Goal: Task Accomplishment & Management: Complete application form

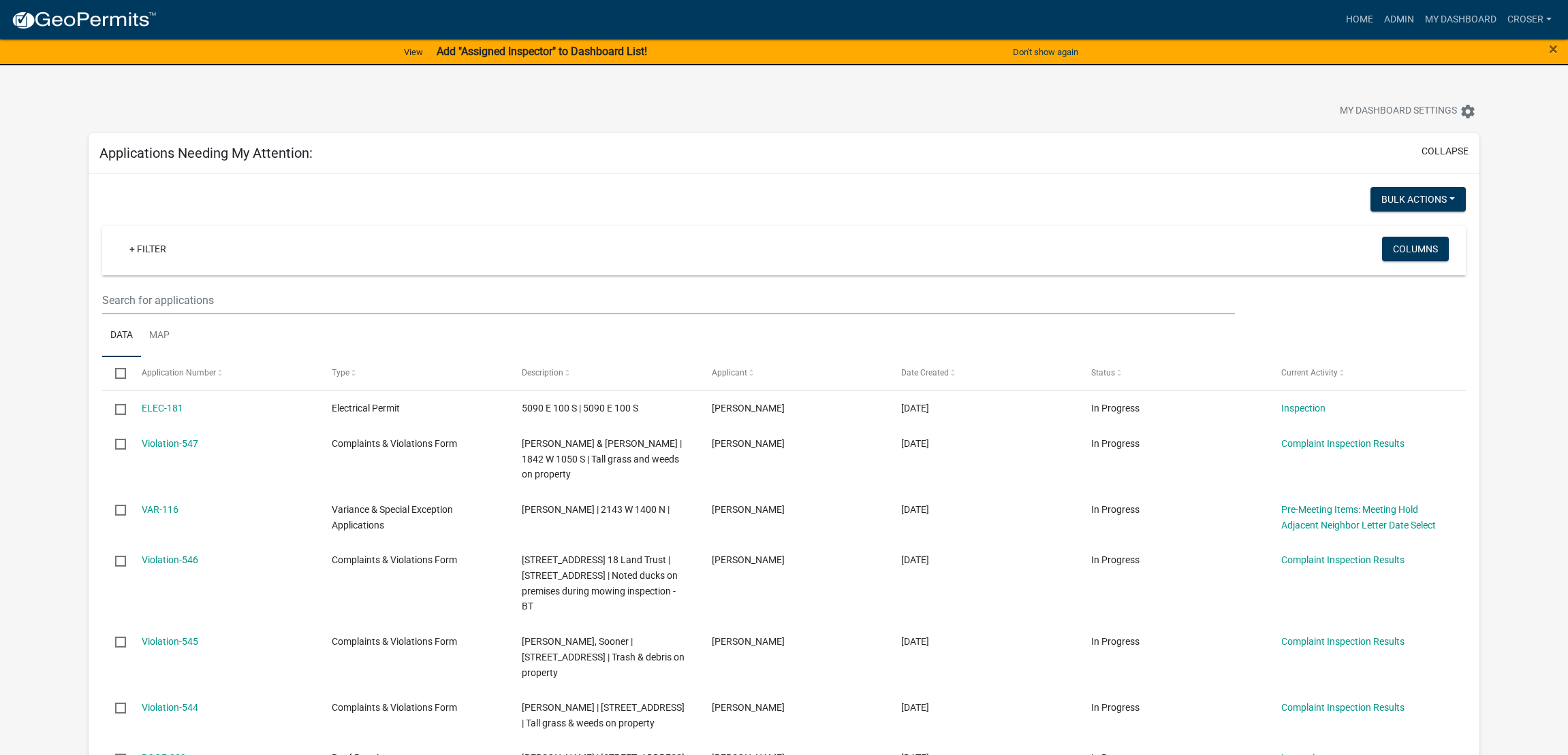
select select "3: 100"
click at [1378, 23] on link "Admin" at bounding box center [1398, 19] width 41 height 25
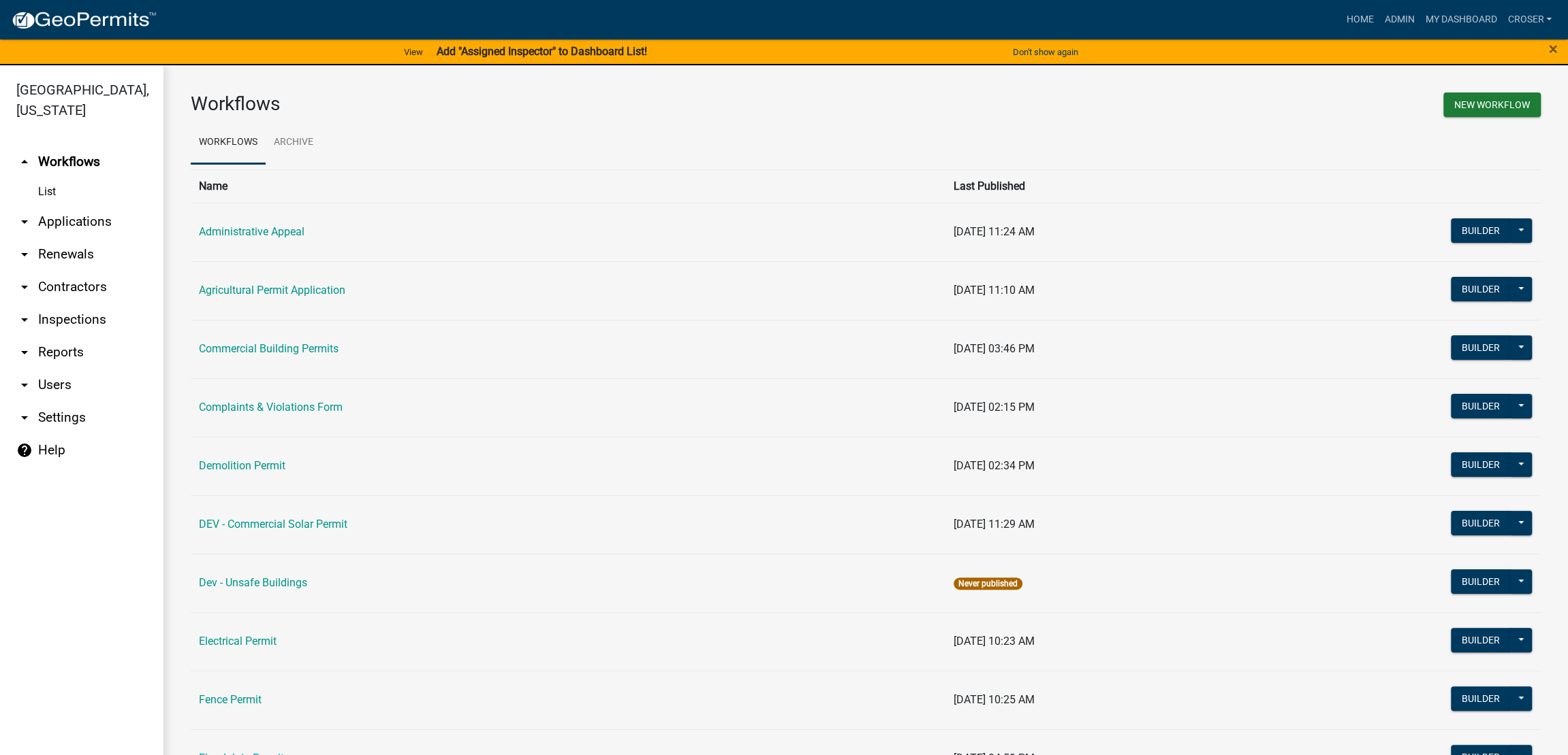
click at [80, 238] on link "arrow_drop_down Applications" at bounding box center [82, 221] width 163 height 32
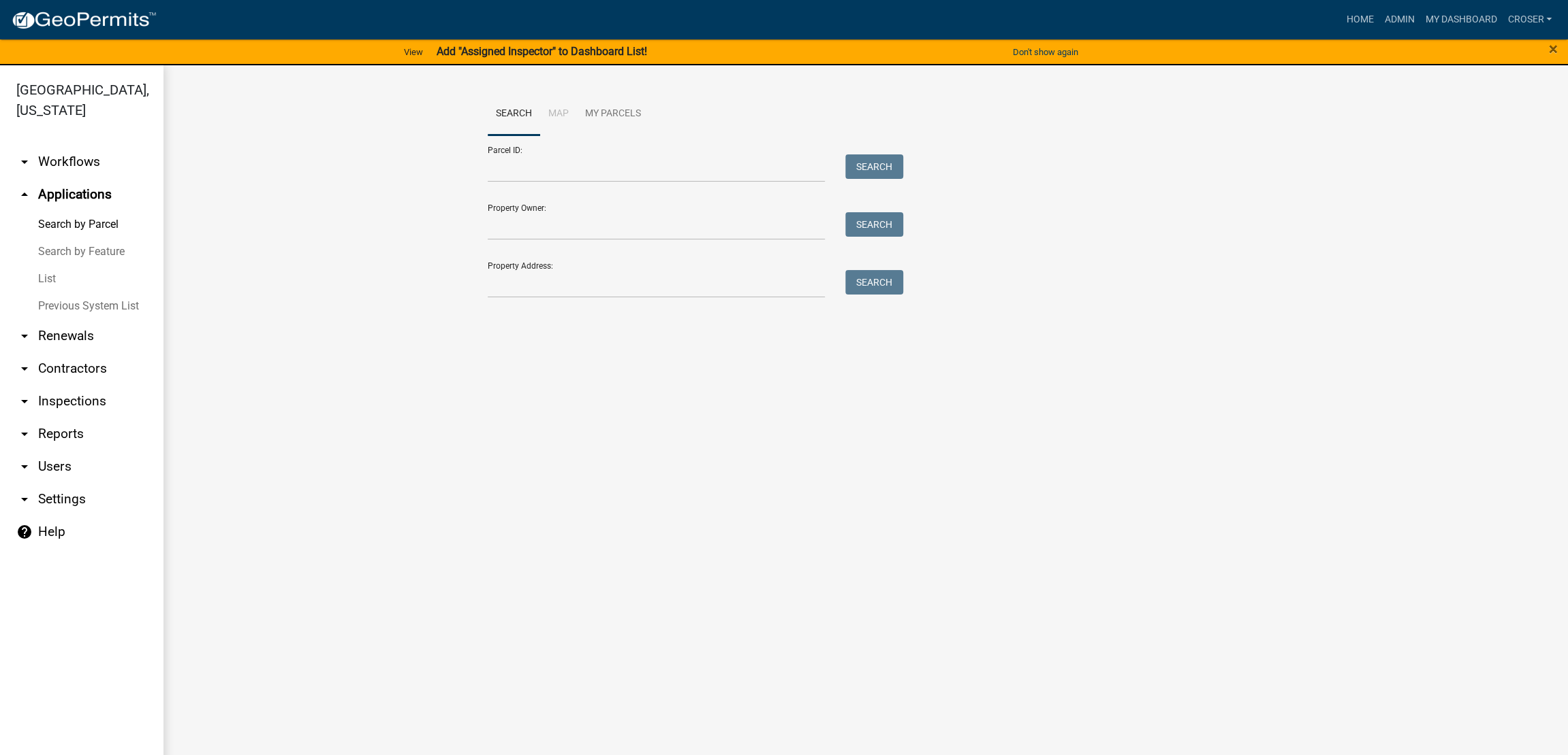
click at [59, 265] on link "Search by Feature" at bounding box center [82, 251] width 163 height 27
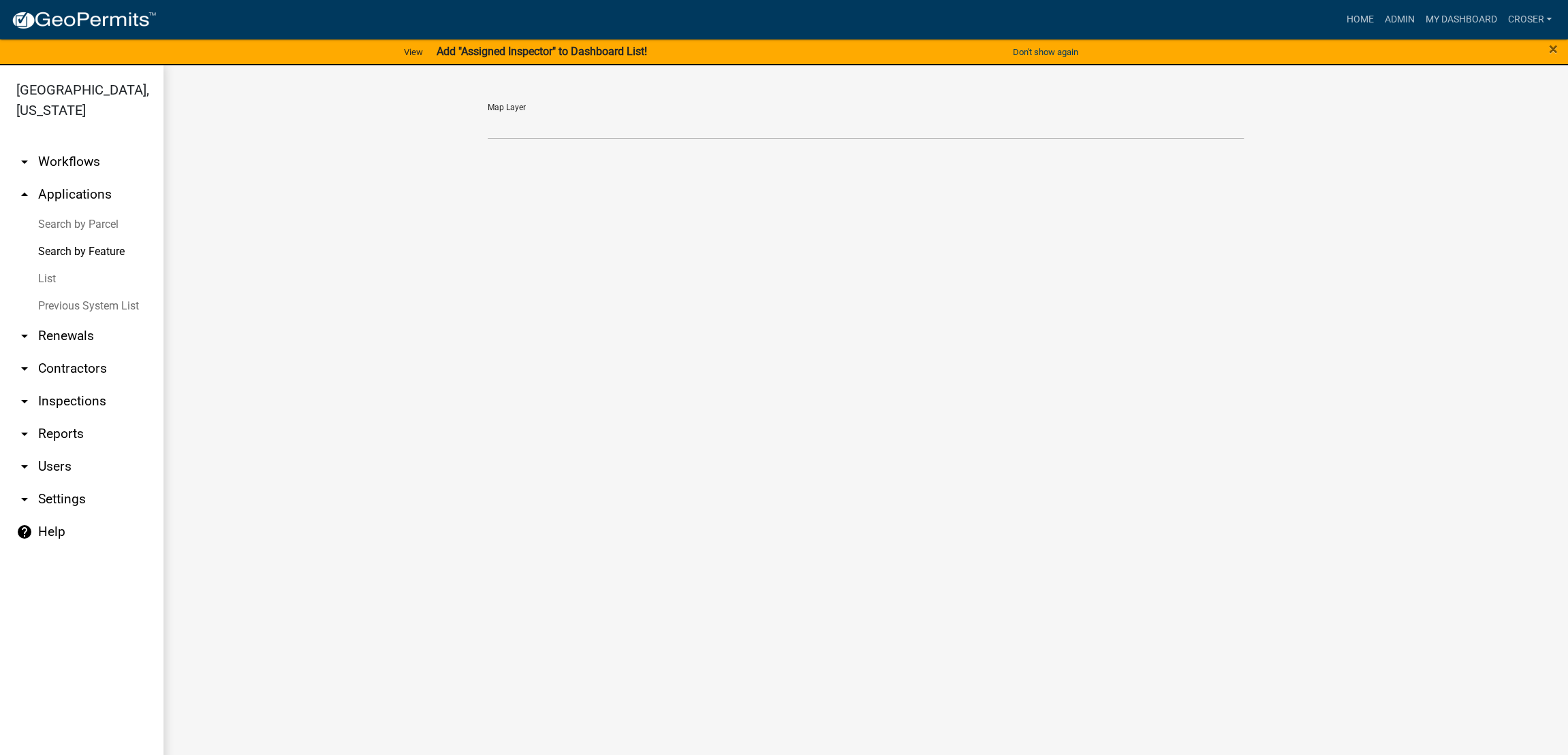
click at [61, 292] on link "List" at bounding box center [82, 278] width 163 height 27
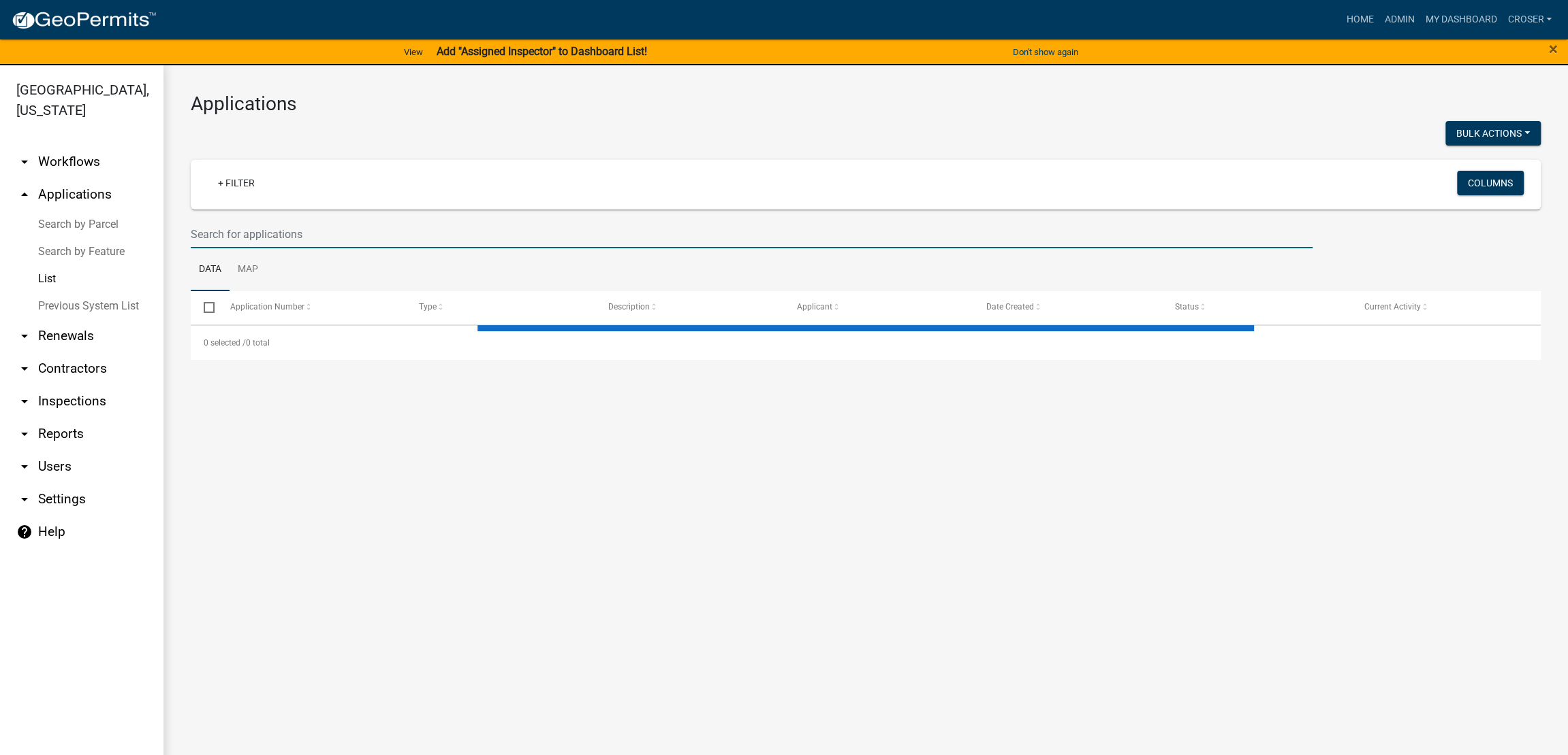
click at [379, 248] on input "text" at bounding box center [751, 234] width 1122 height 28
select select "3: 100"
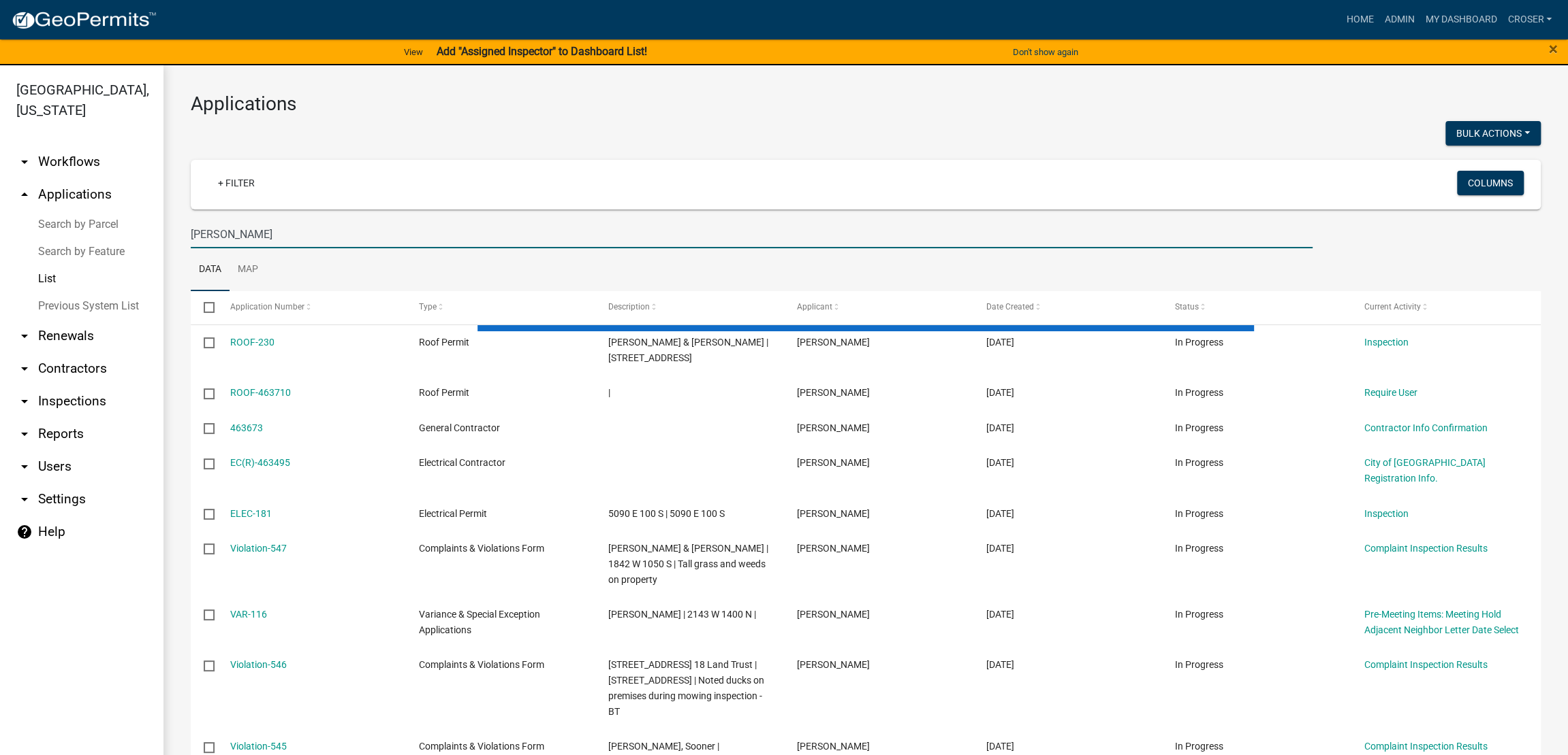
type input "[PERSON_NAME]"
click at [692, 99] on h3 "Applications" at bounding box center [865, 104] width 1349 height 23
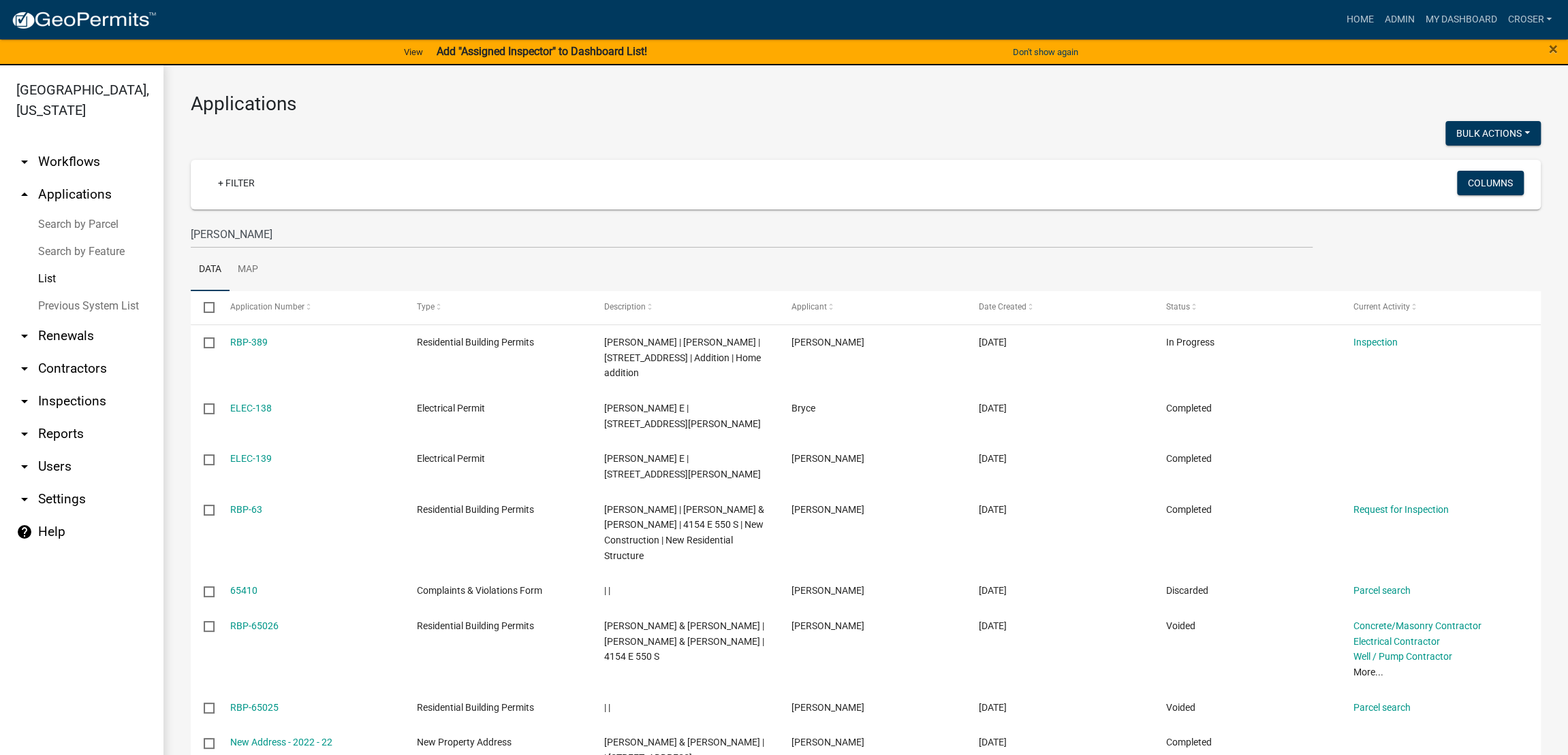
click at [688, 111] on h3 "Applications" at bounding box center [865, 104] width 1349 height 23
click at [686, 111] on h3 "Applications" at bounding box center [865, 104] width 1349 height 23
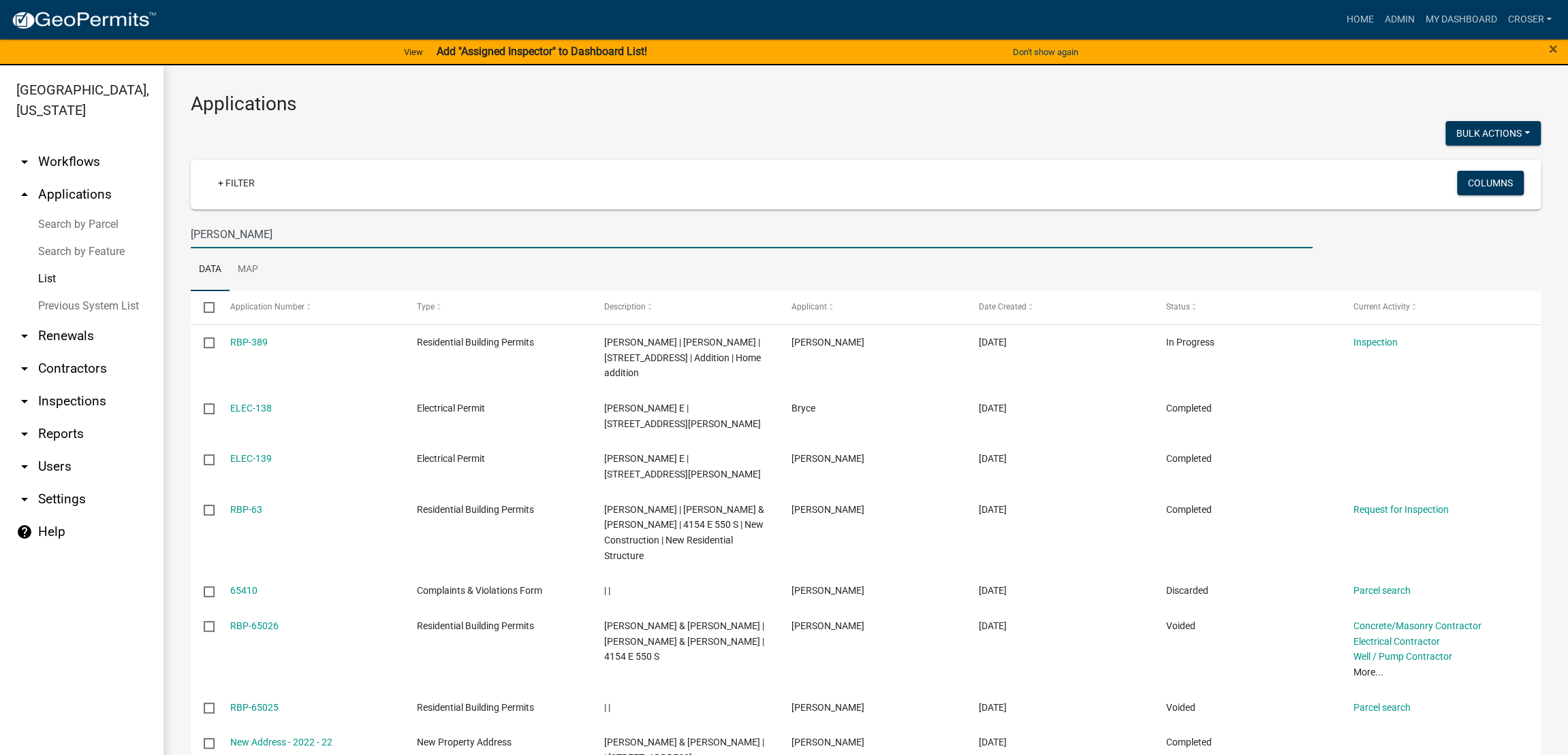
drag, startPoint x: 247, startPoint y: 280, endPoint x: 186, endPoint y: 270, distance: 61.8
click at [186, 248] on div "[PERSON_NAME]" at bounding box center [751, 234] width 1142 height 28
click at [677, 104] on h3 "Applications" at bounding box center [865, 104] width 1349 height 23
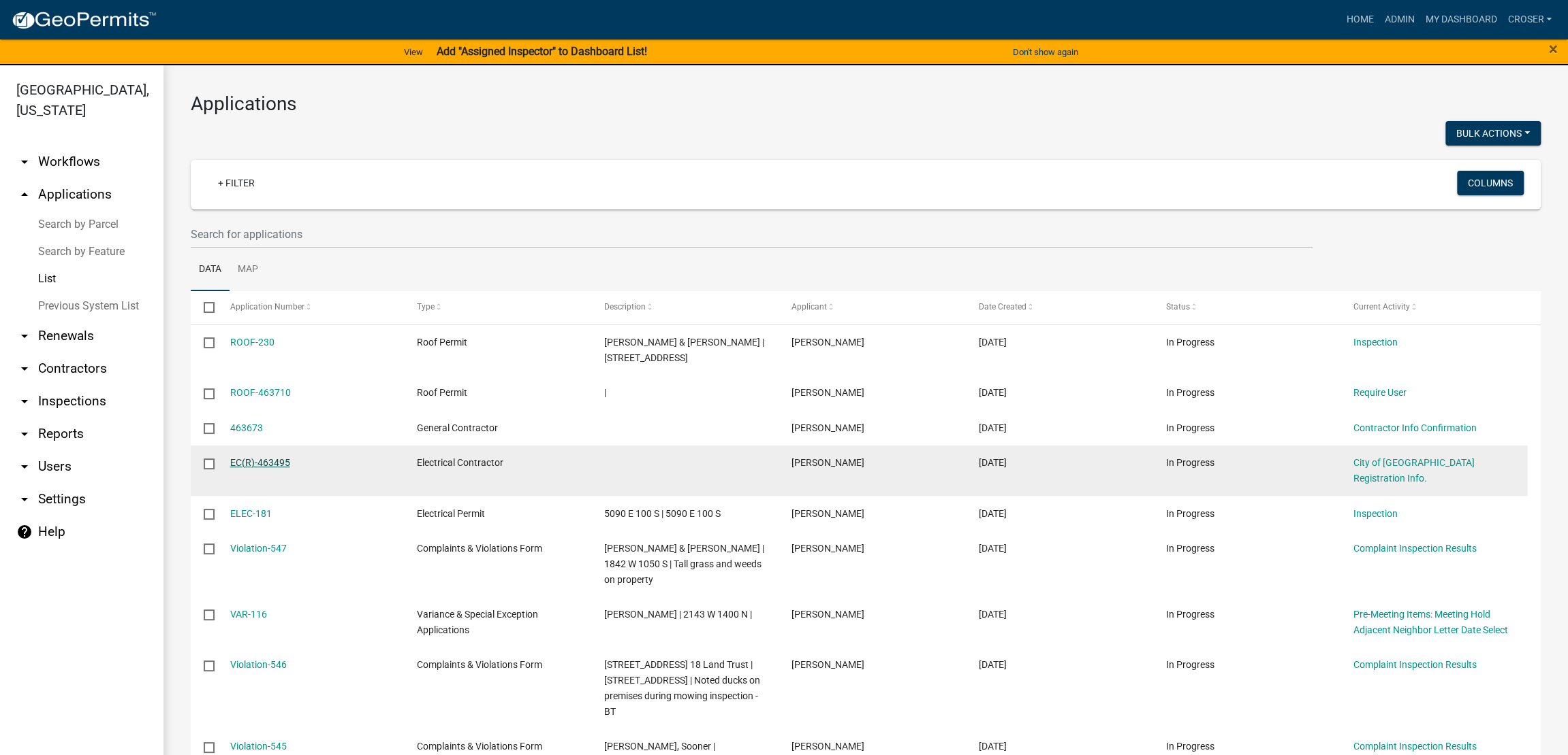
click at [283, 468] on link "EC(R)-463495" at bounding box center [260, 463] width 60 height 11
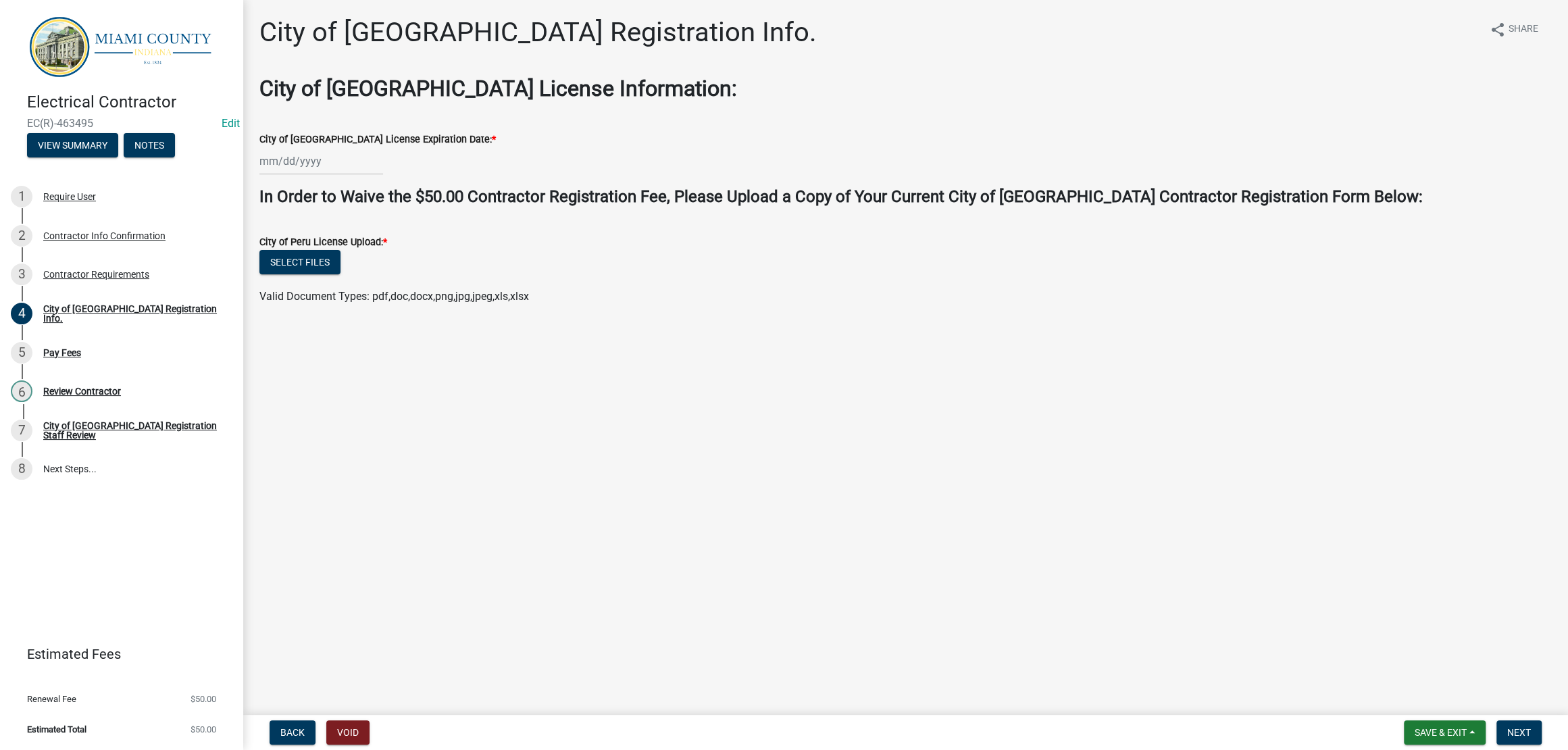
click at [322, 175] on div at bounding box center [322, 161] width 124 height 28
select select "8"
select select "2025"
click at [407, 210] on span "Next month" at bounding box center [403, 205] width 10 height 10
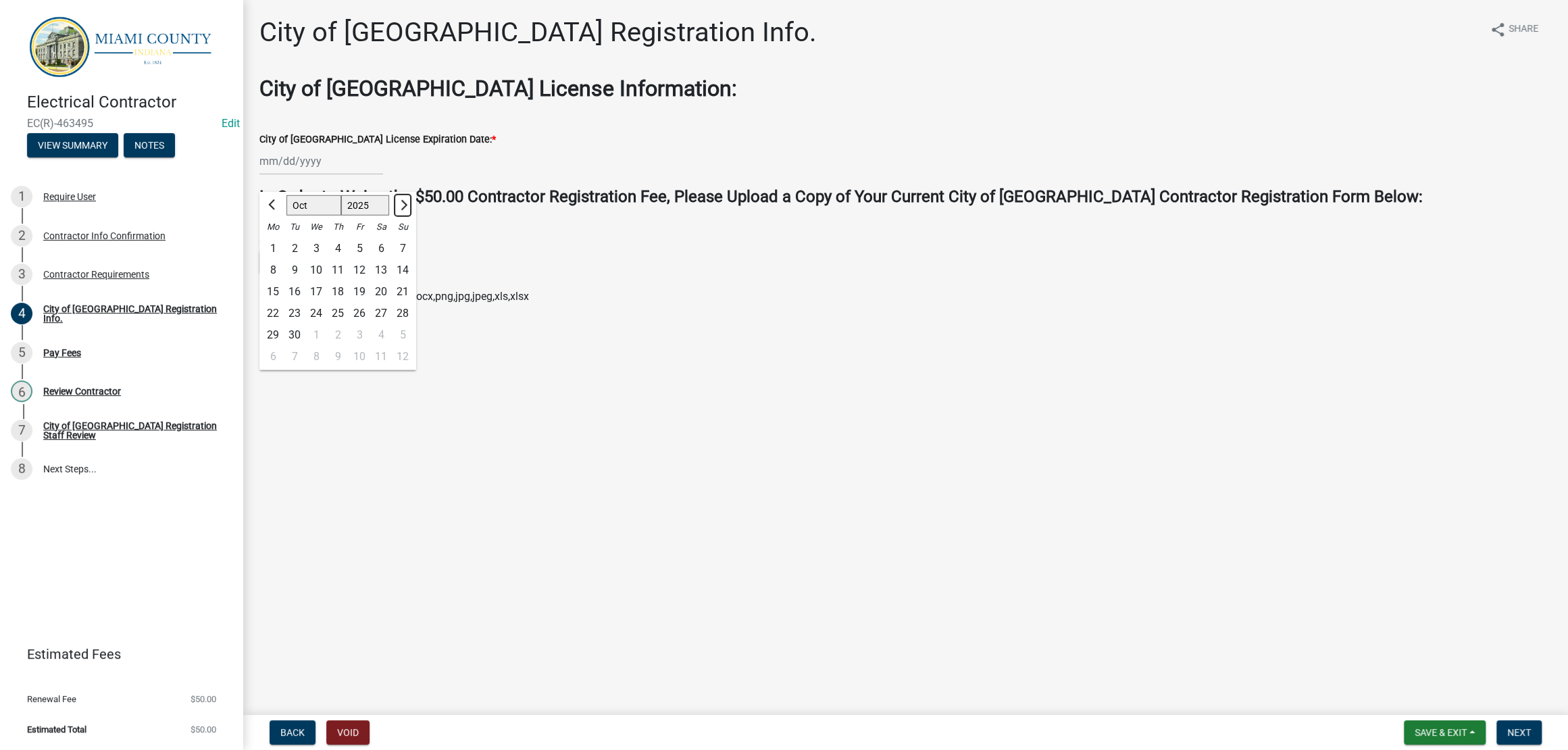
click at [411, 216] on button "Next month" at bounding box center [403, 205] width 17 height 22
select select "1"
select select "2026"
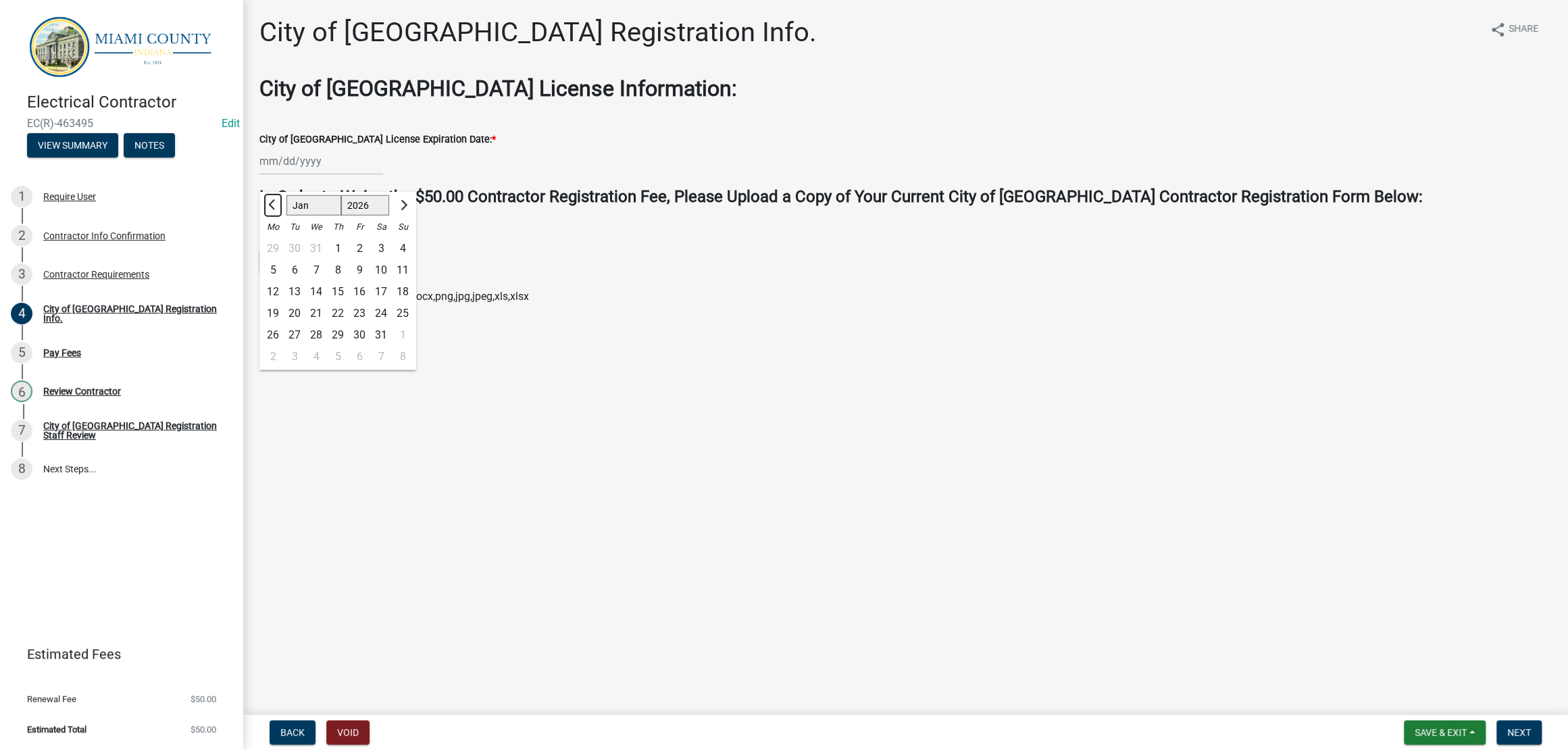
click at [272, 216] on button "Previous month" at bounding box center [273, 205] width 17 height 22
select select "12"
select select "2025"
click at [327, 346] on div "31" at bounding box center [316, 335] width 22 height 22
type input "[DATE]"
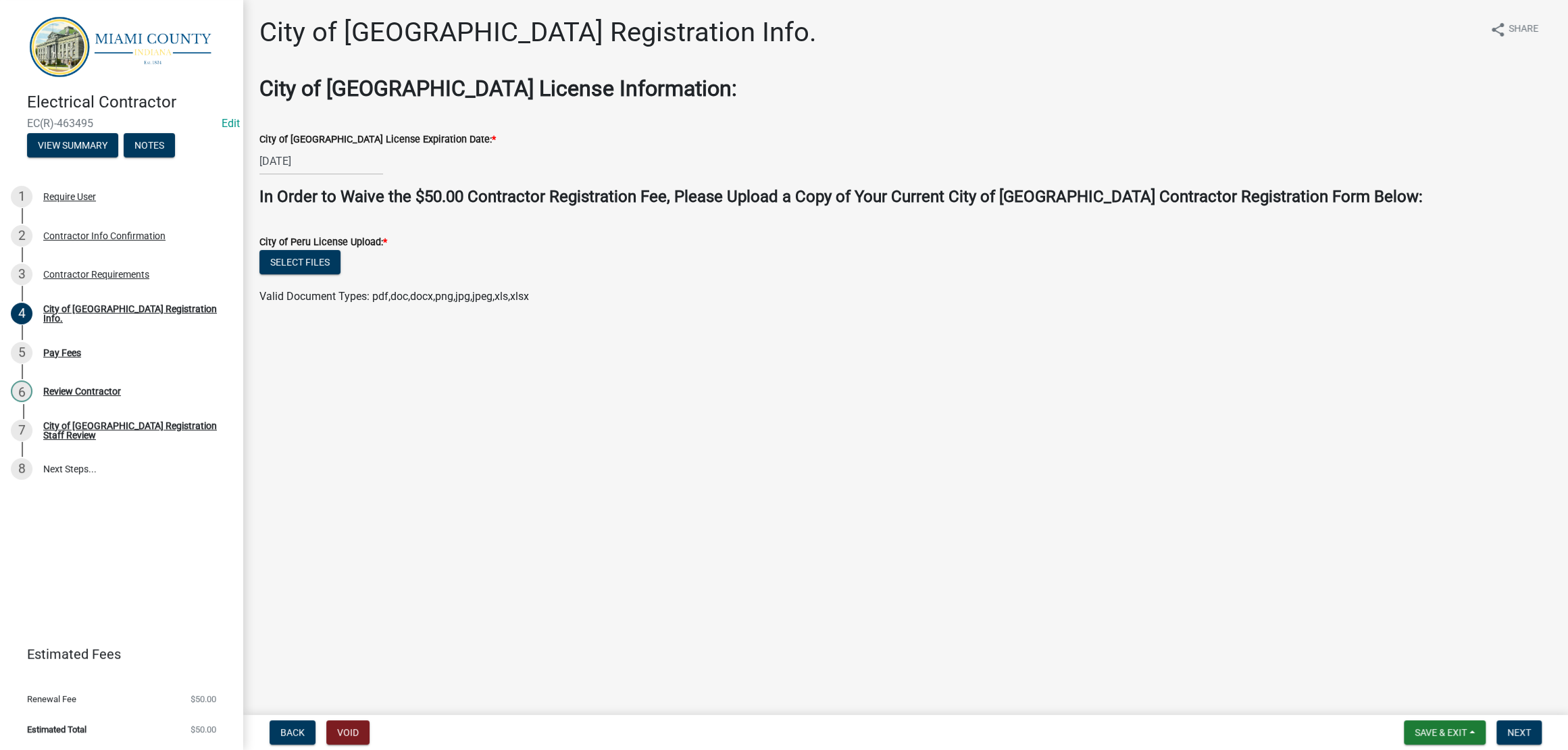
click at [341, 278] on div "Select files" at bounding box center [906, 264] width 1293 height 28
click at [336, 275] on button "Select files" at bounding box center [300, 262] width 81 height 24
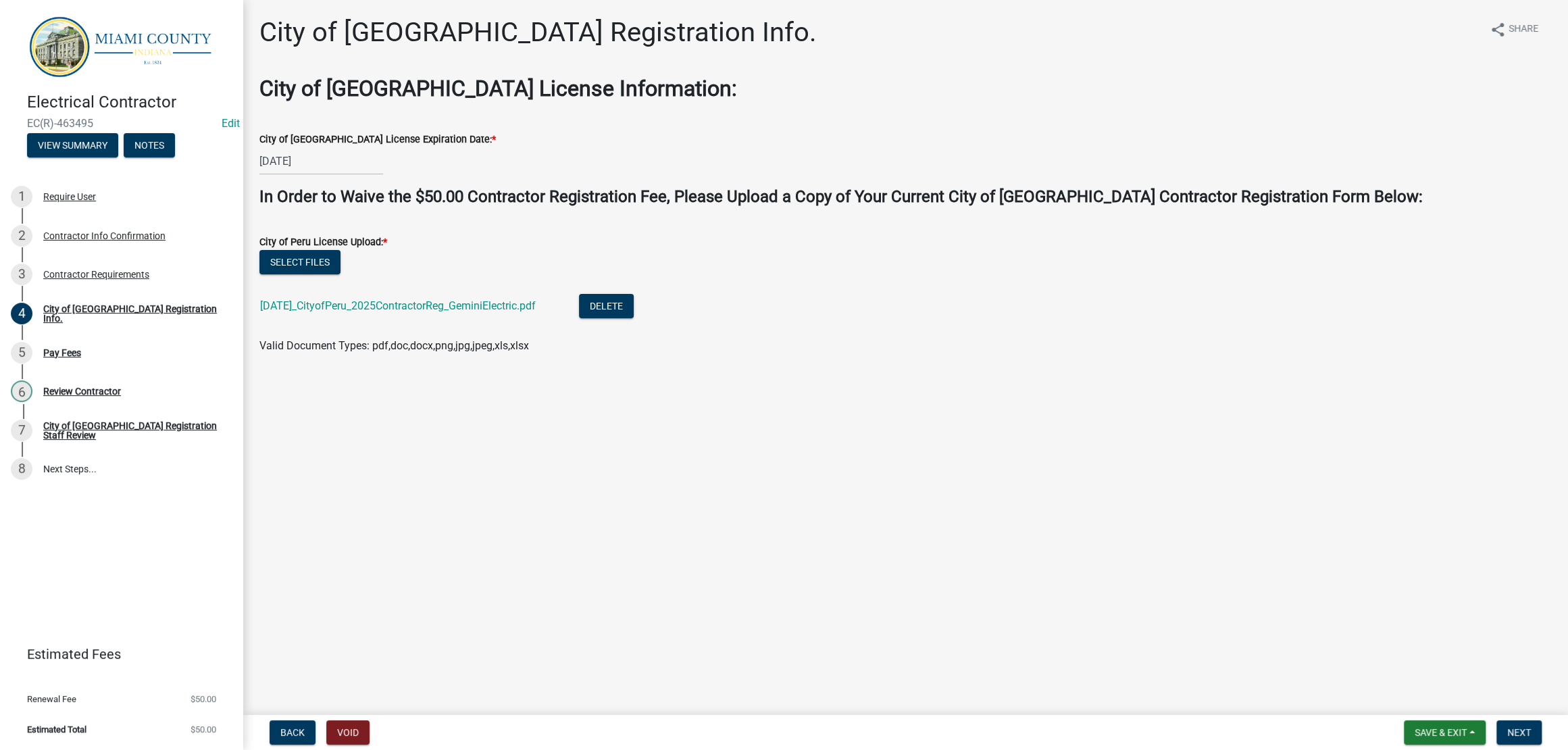
click at [1026, 505] on main "City of [GEOGRAPHIC_DATA] Registration Info. share Share City of [GEOGRAPHIC_DA…" at bounding box center [906, 355] width 1325 height 710
click at [1506, 737] on button "Next" at bounding box center [1519, 733] width 45 height 24
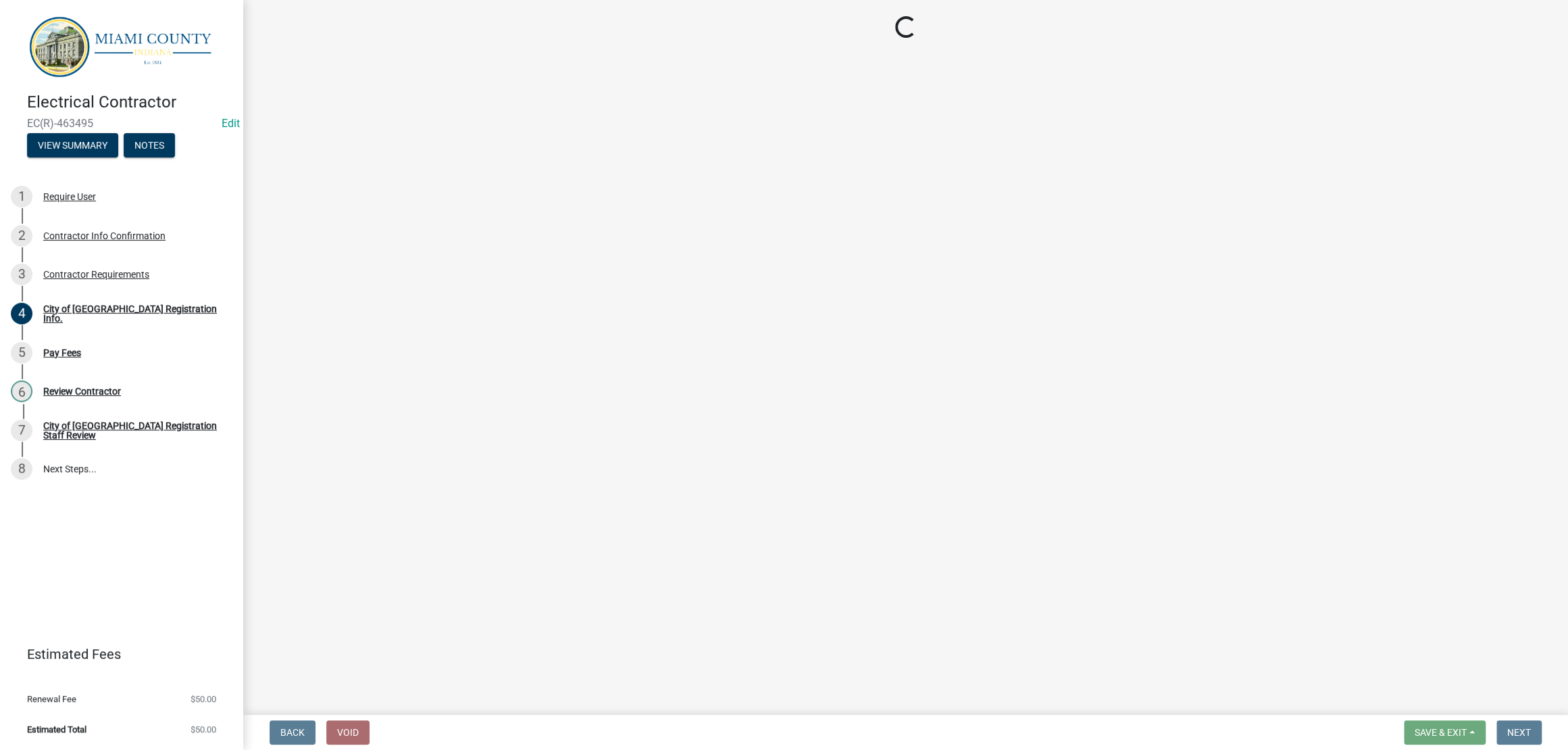
select select "3: 3"
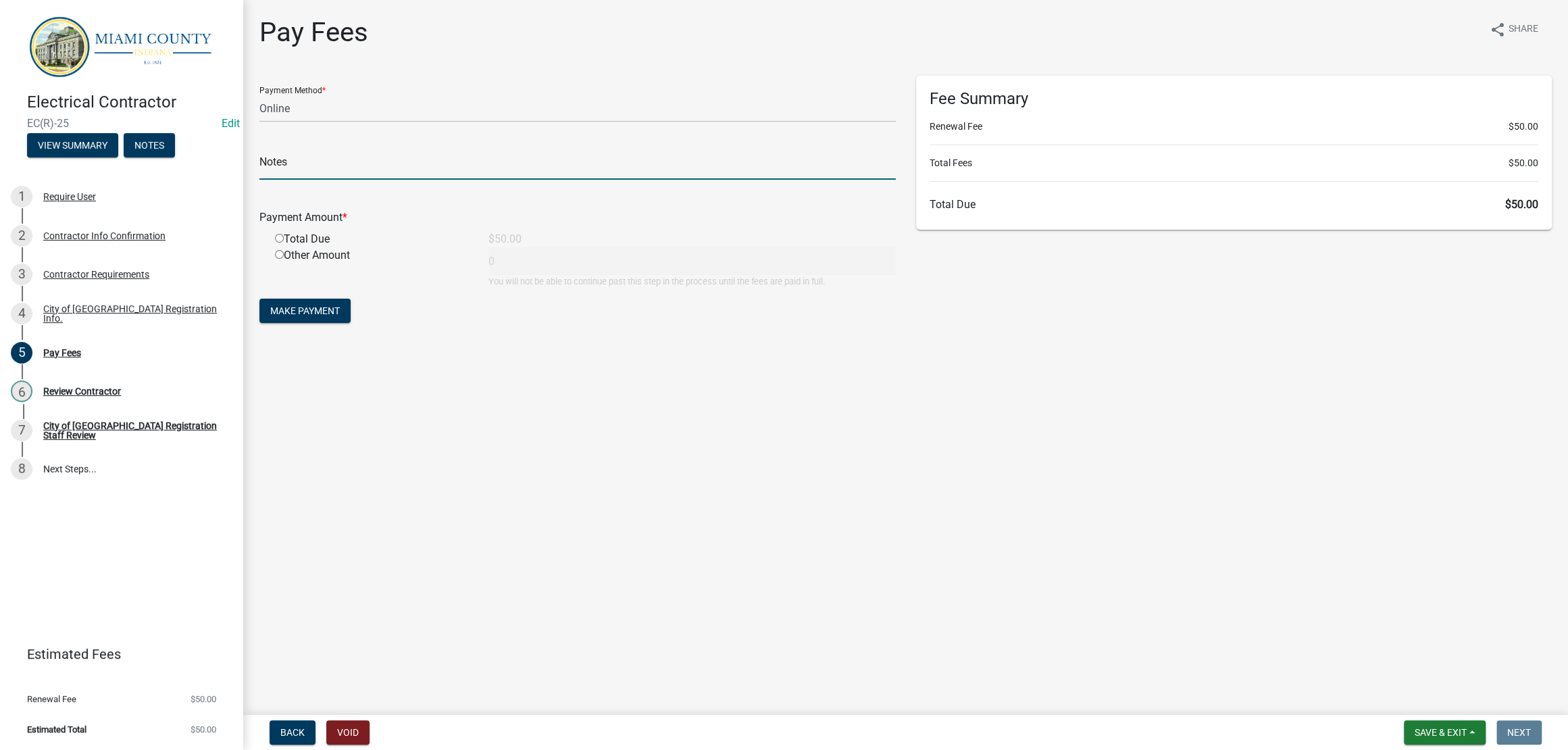
click at [449, 180] on input "text" at bounding box center [578, 166] width 636 height 28
click at [470, 122] on select "Credit Card POS Check Cash Online" at bounding box center [578, 109] width 636 height 28
drag, startPoint x: 833, startPoint y: 440, endPoint x: 825, endPoint y: 440, distance: 8.0
click at [833, 351] on div "Pay Fees share Share Payment Method * Credit Card POS Check Cash Online Notes P…" at bounding box center [906, 184] width 1313 height 335
click at [281, 259] on input "radio" at bounding box center [280, 255] width 9 height 9
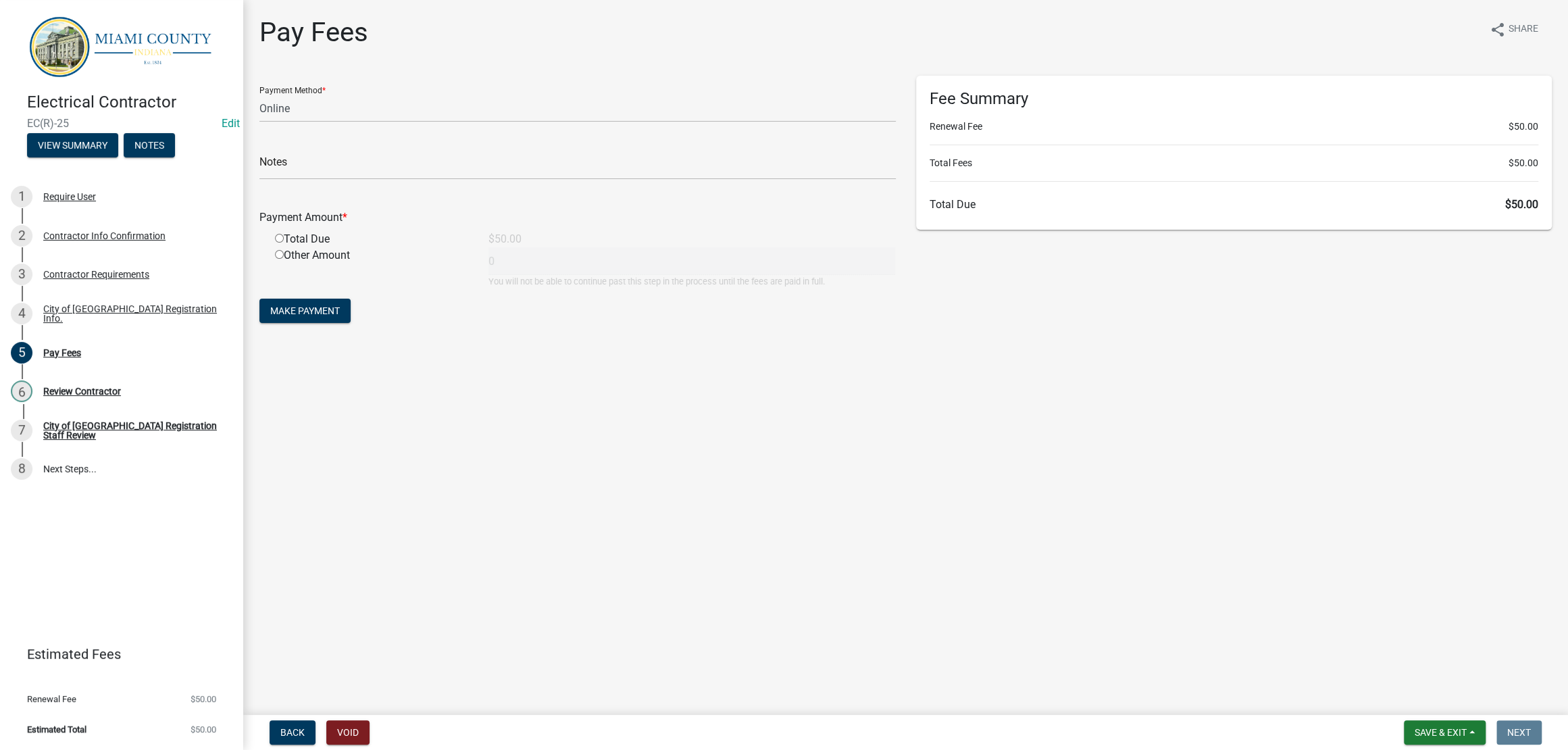
radio input "true"
click at [1060, 520] on main "Pay Fees share Share Payment Method * Credit Card POS Check Cash Online Notes P…" at bounding box center [906, 355] width 1325 height 710
click at [305, 727] on span "Back" at bounding box center [293, 733] width 24 height 10
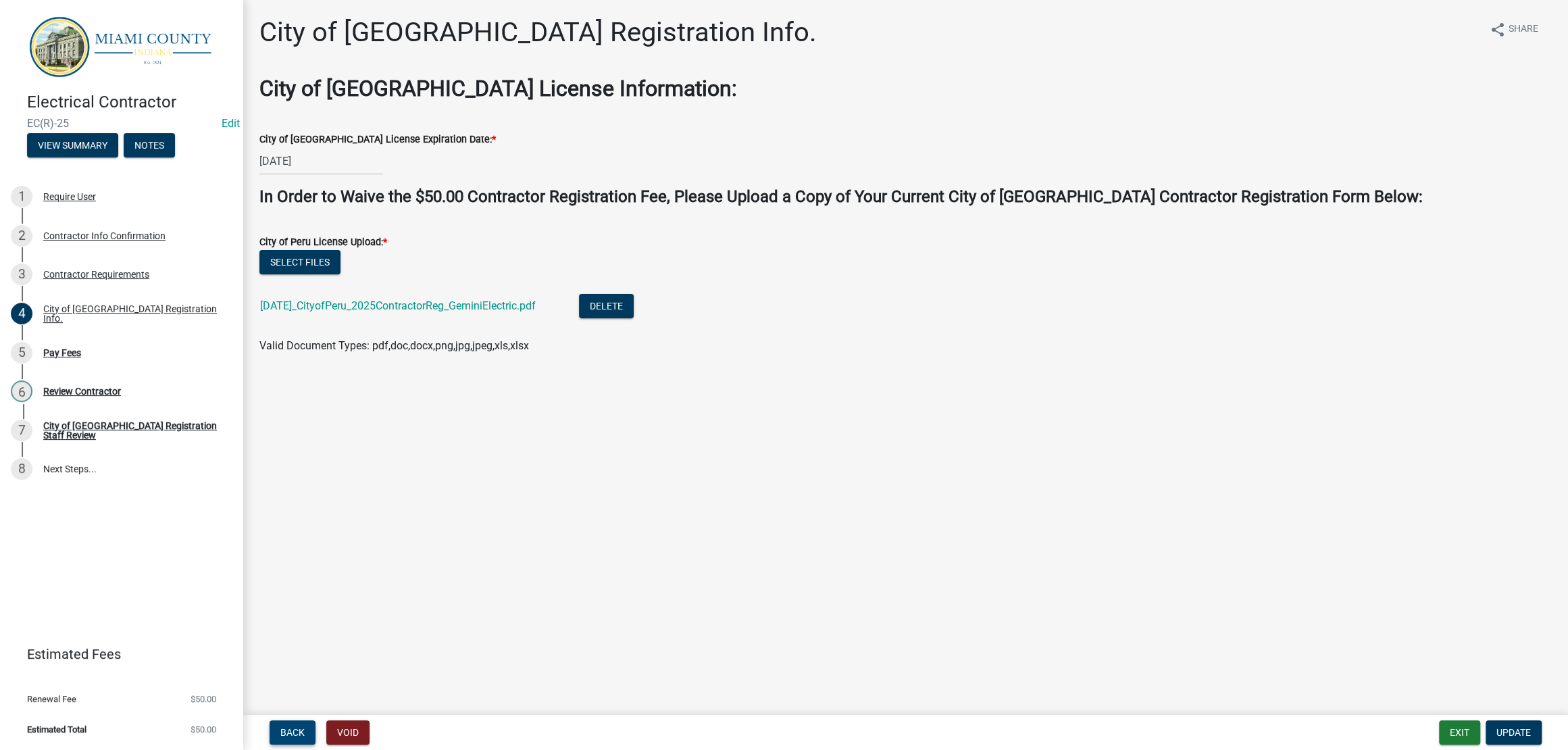
click at [305, 727] on span "Back" at bounding box center [293, 733] width 24 height 10
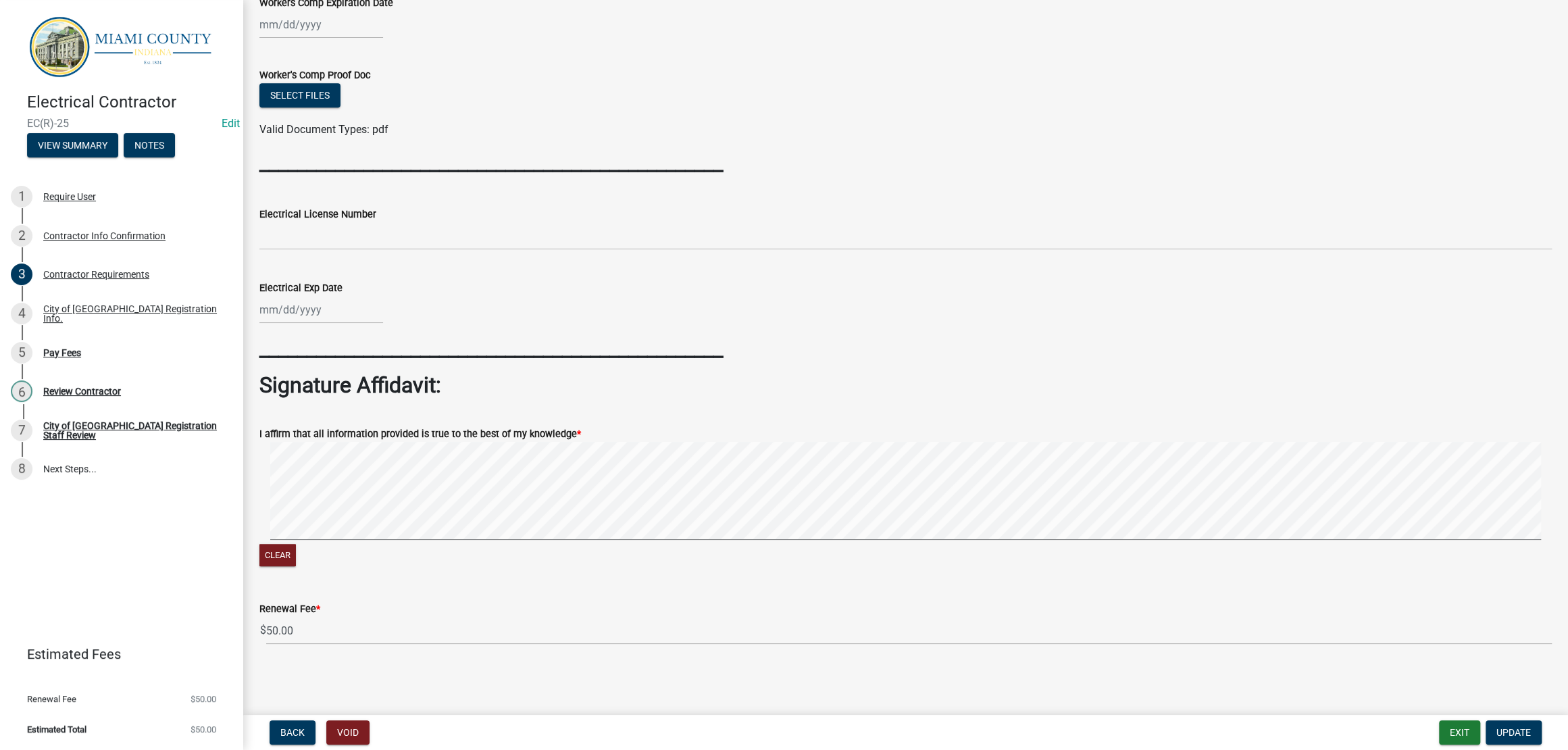
scroll to position [773, 0]
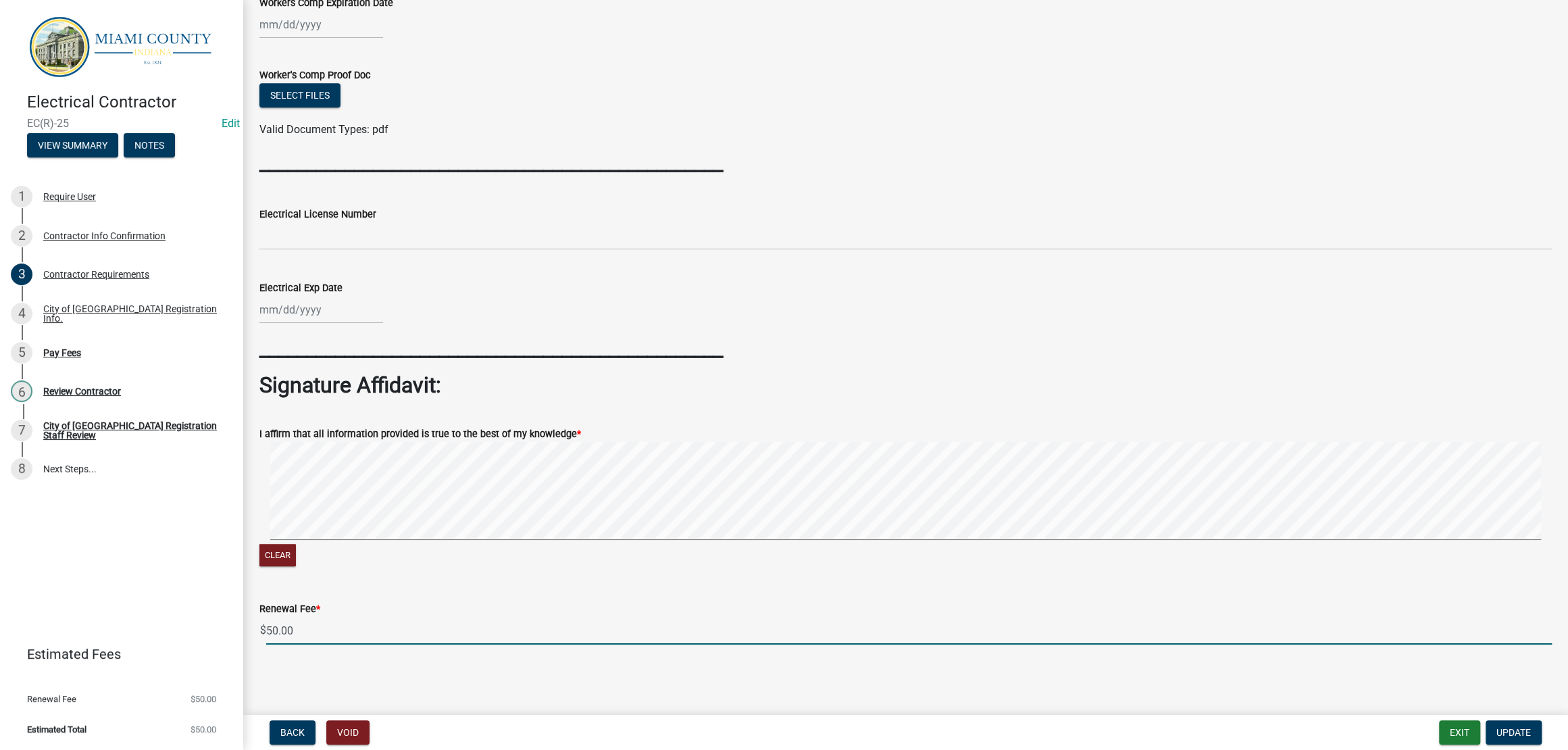
click at [277, 624] on input "50.00" at bounding box center [908, 631] width 1286 height 28
type input "00.00"
click at [1517, 733] on span "Update" at bounding box center [1514, 733] width 35 height 10
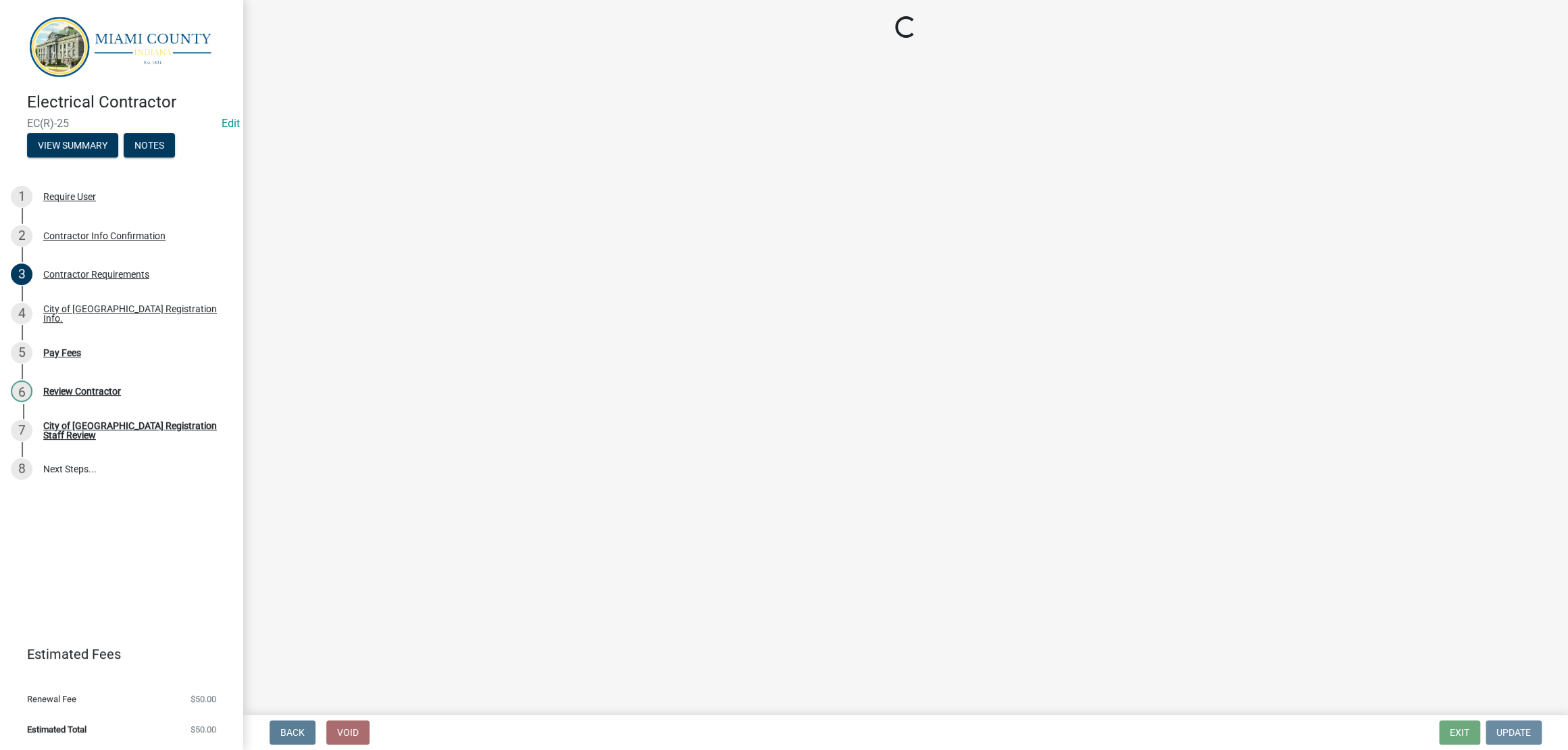
scroll to position [0, 0]
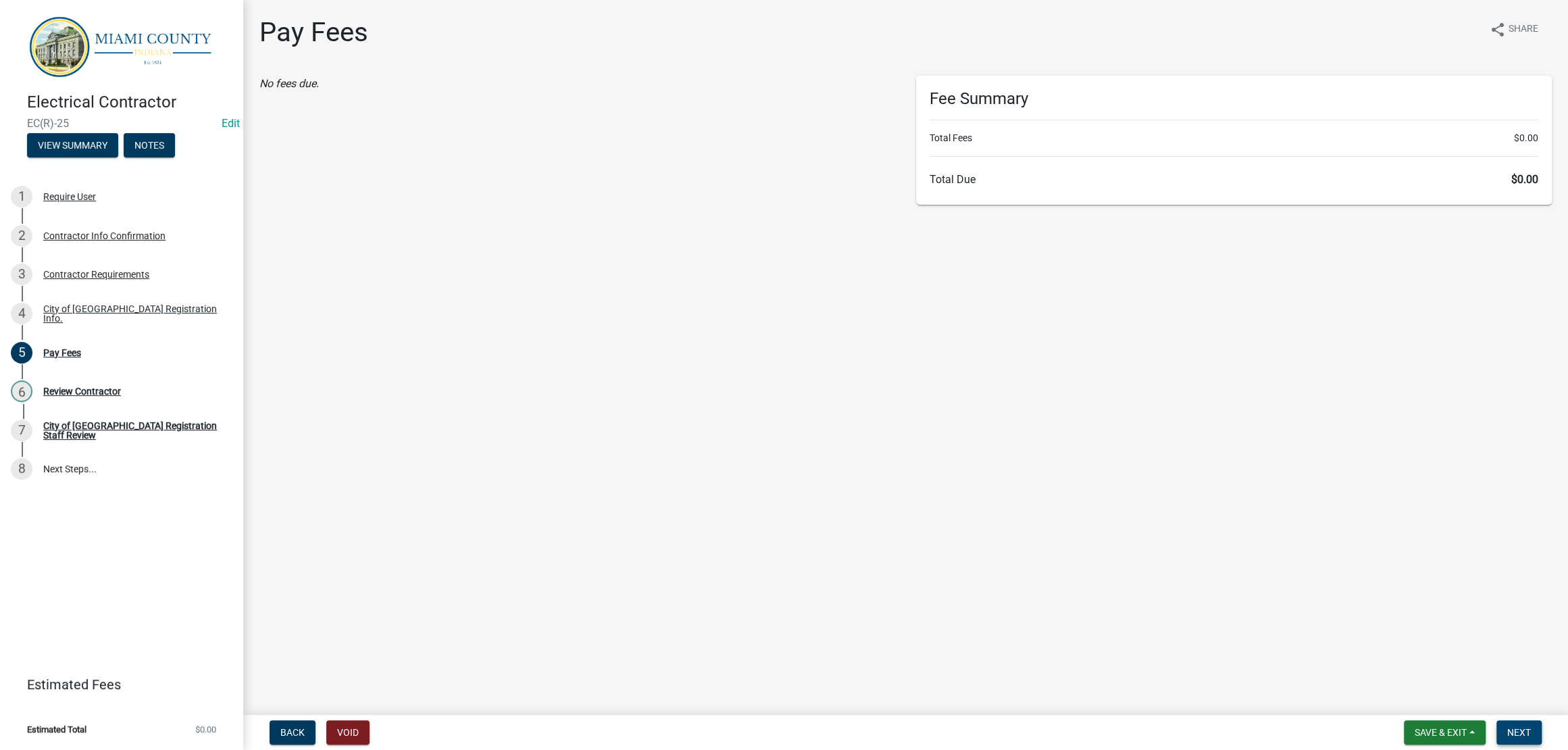
click at [1531, 733] on button "Next" at bounding box center [1519, 733] width 45 height 24
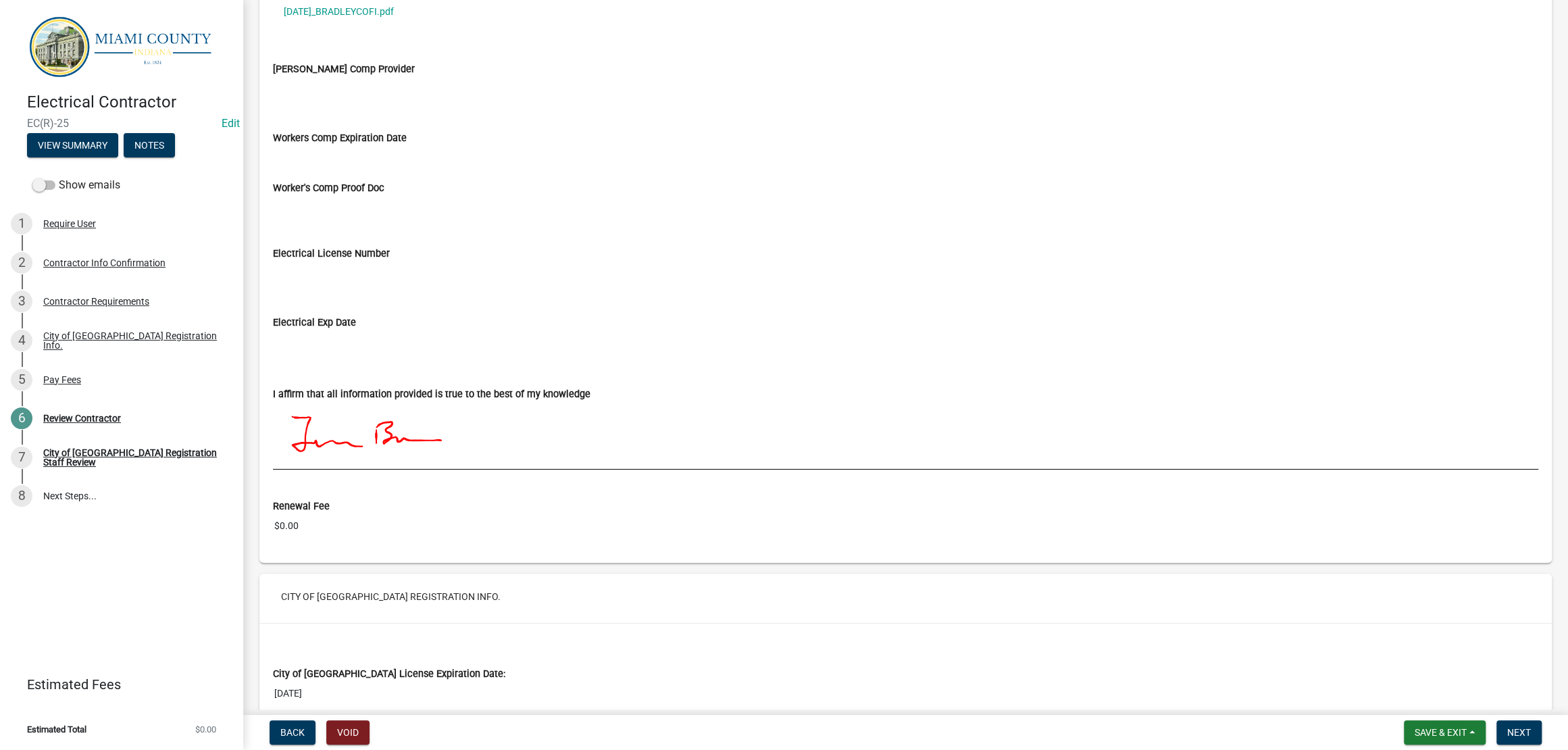
scroll to position [1317, 0]
click at [1510, 732] on span "Next" at bounding box center [1518, 733] width 24 height 10
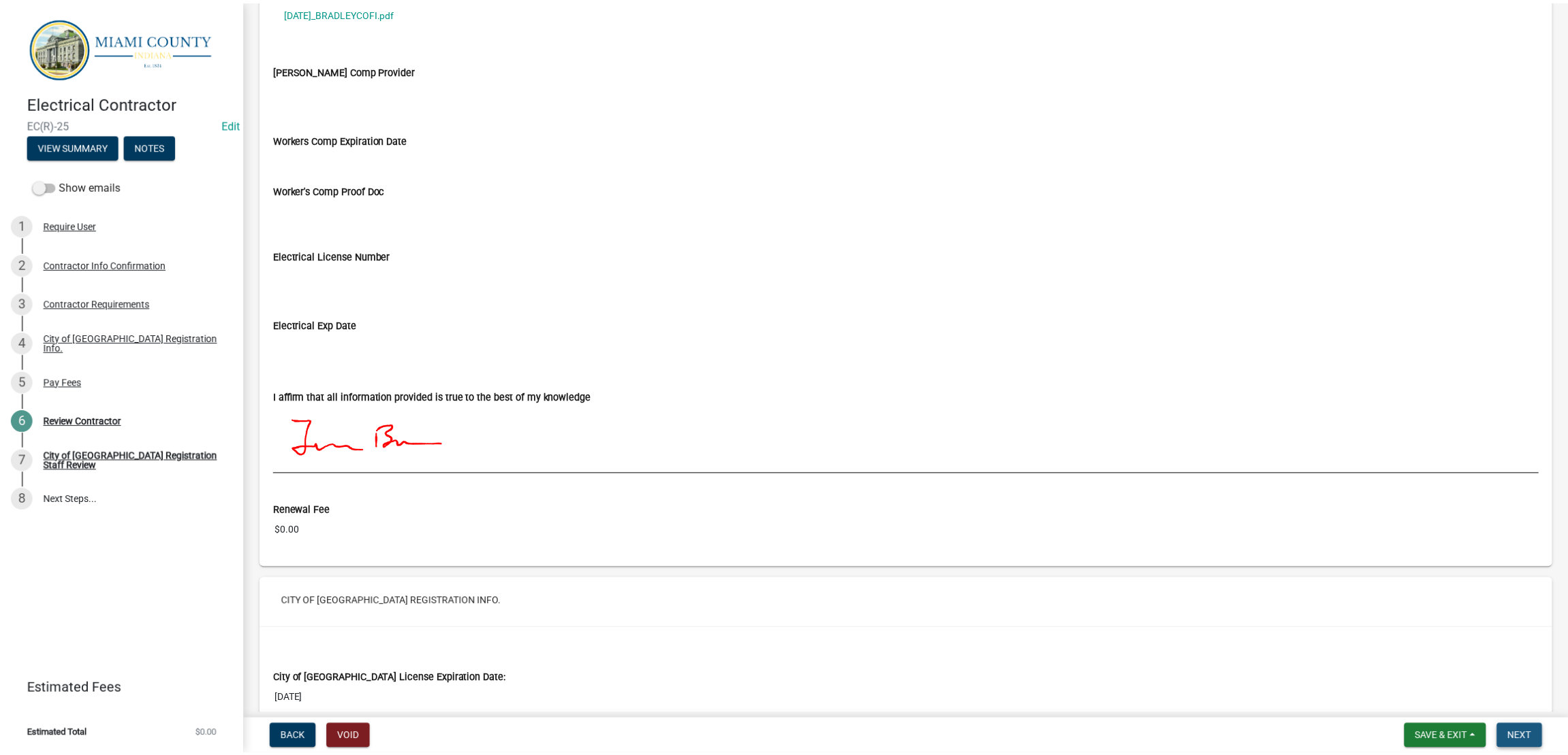
scroll to position [0, 0]
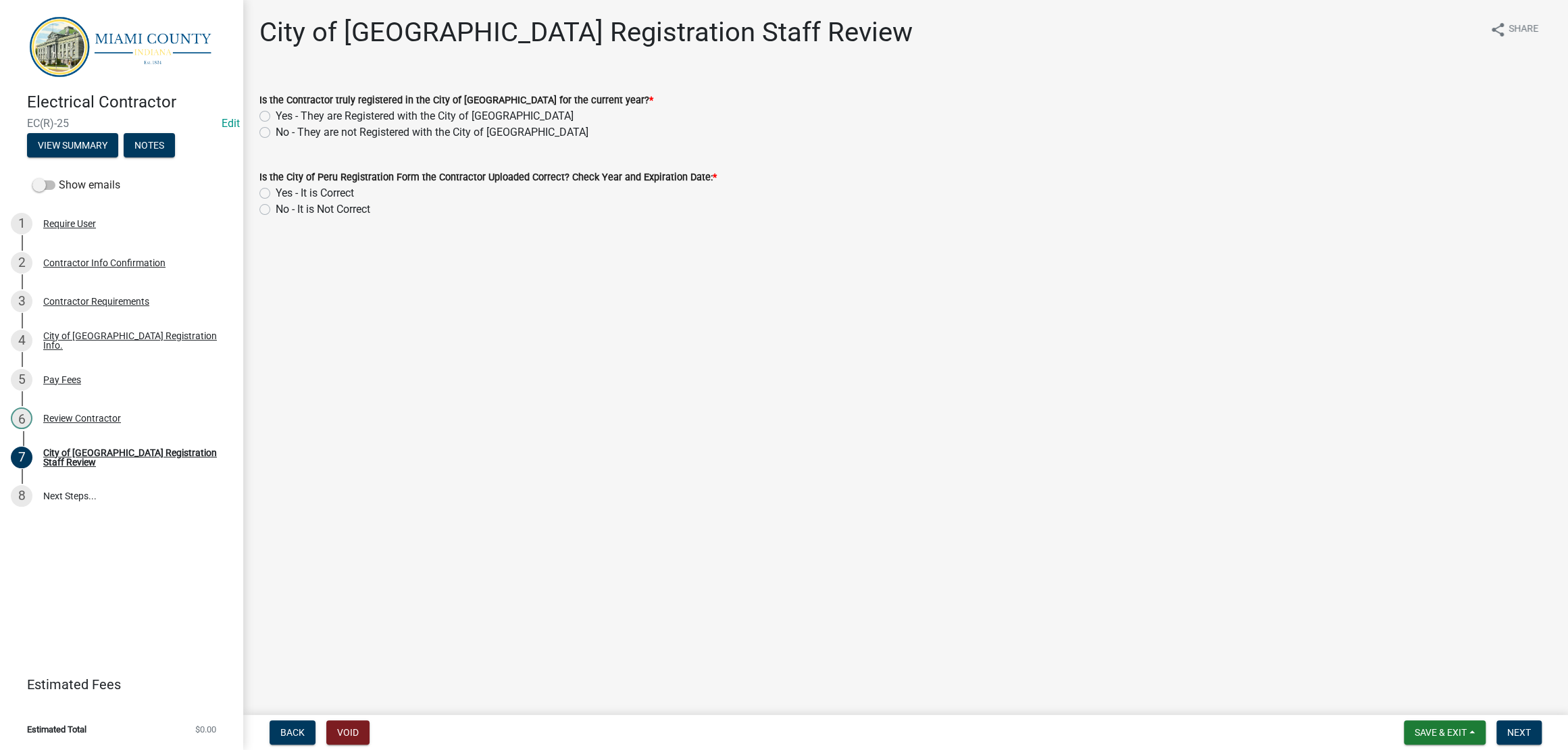
click at [433, 125] on label "Yes - They are Registered with the City of [GEOGRAPHIC_DATA]" at bounding box center [424, 116] width 298 height 17
click at [284, 117] on input "Yes - They are Registered with the City of [GEOGRAPHIC_DATA]" at bounding box center [280, 112] width 9 height 9
radio input "true"
click at [345, 201] on label "Yes - It is Correct" at bounding box center [315, 193] width 78 height 17
click at [284, 194] on input "Yes - It is Correct" at bounding box center [280, 189] width 9 height 9
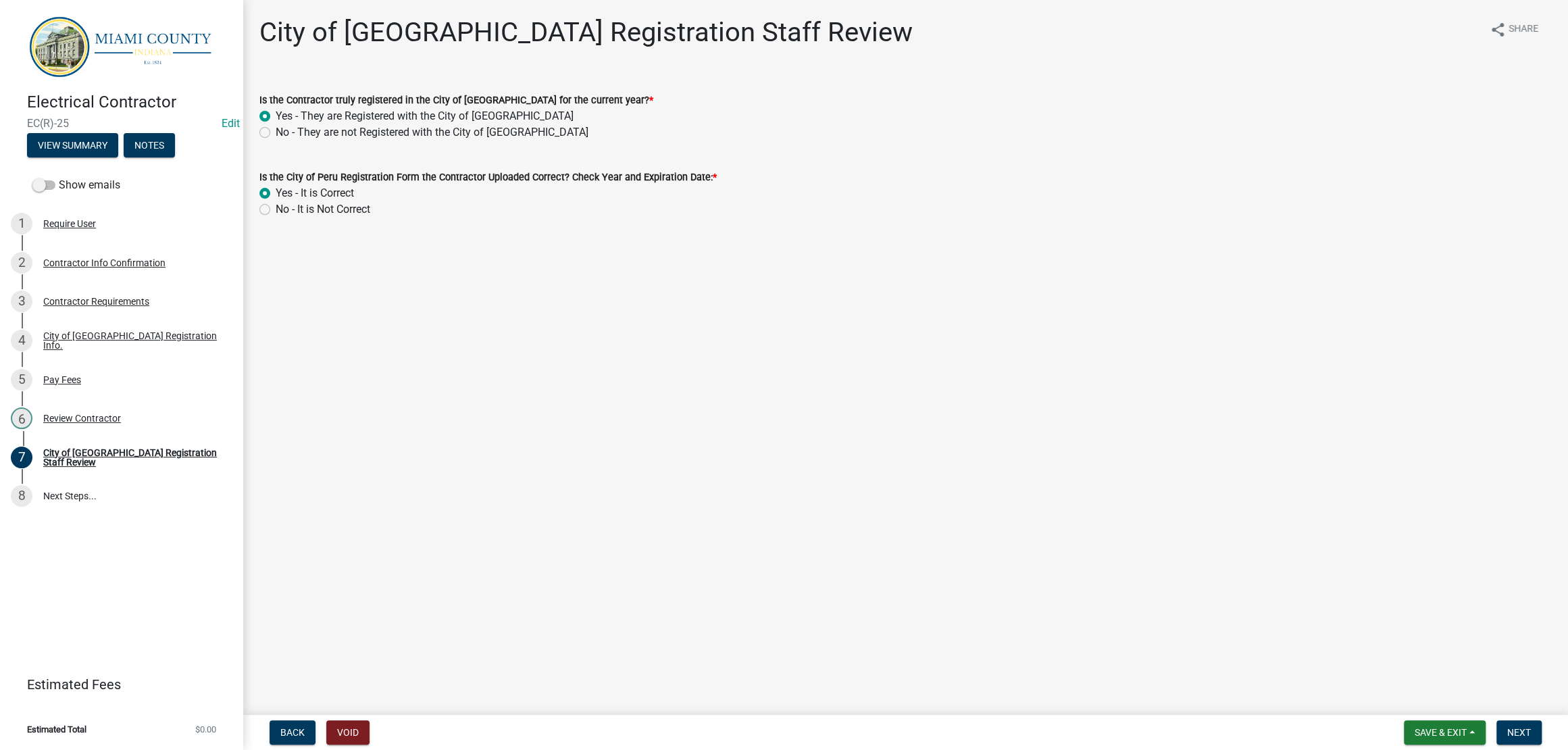
radio input "true"
click at [1522, 720] on button "Next" at bounding box center [1519, 733] width 45 height 24
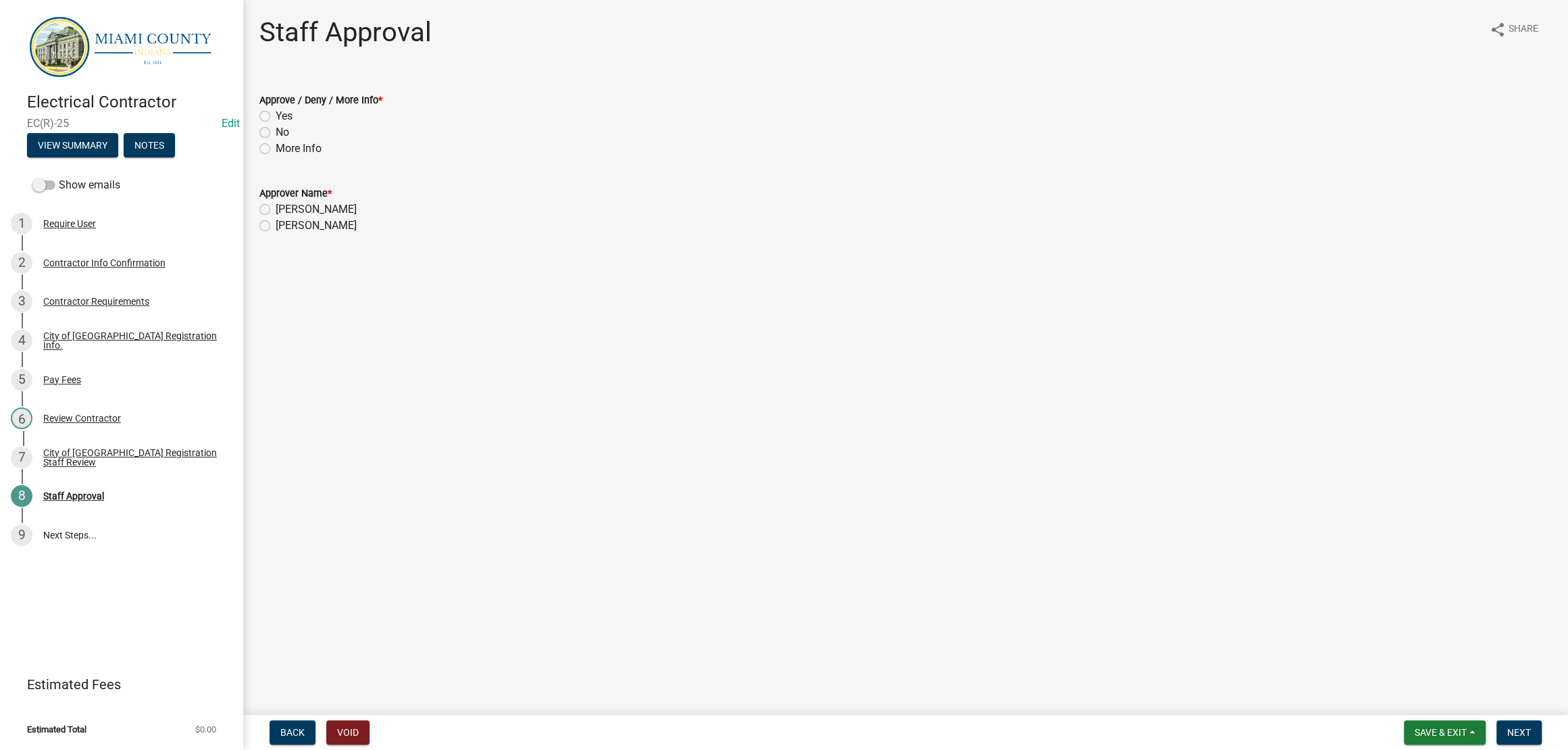
click at [275, 125] on label "Yes" at bounding box center [283, 116] width 17 height 17
click at [275, 117] on input "Yes" at bounding box center [280, 112] width 9 height 9
radio input "true"
click at [275, 218] on label "[PERSON_NAME]" at bounding box center [316, 209] width 81 height 17
click at [275, 210] on input "[PERSON_NAME]" at bounding box center [280, 206] width 9 height 9
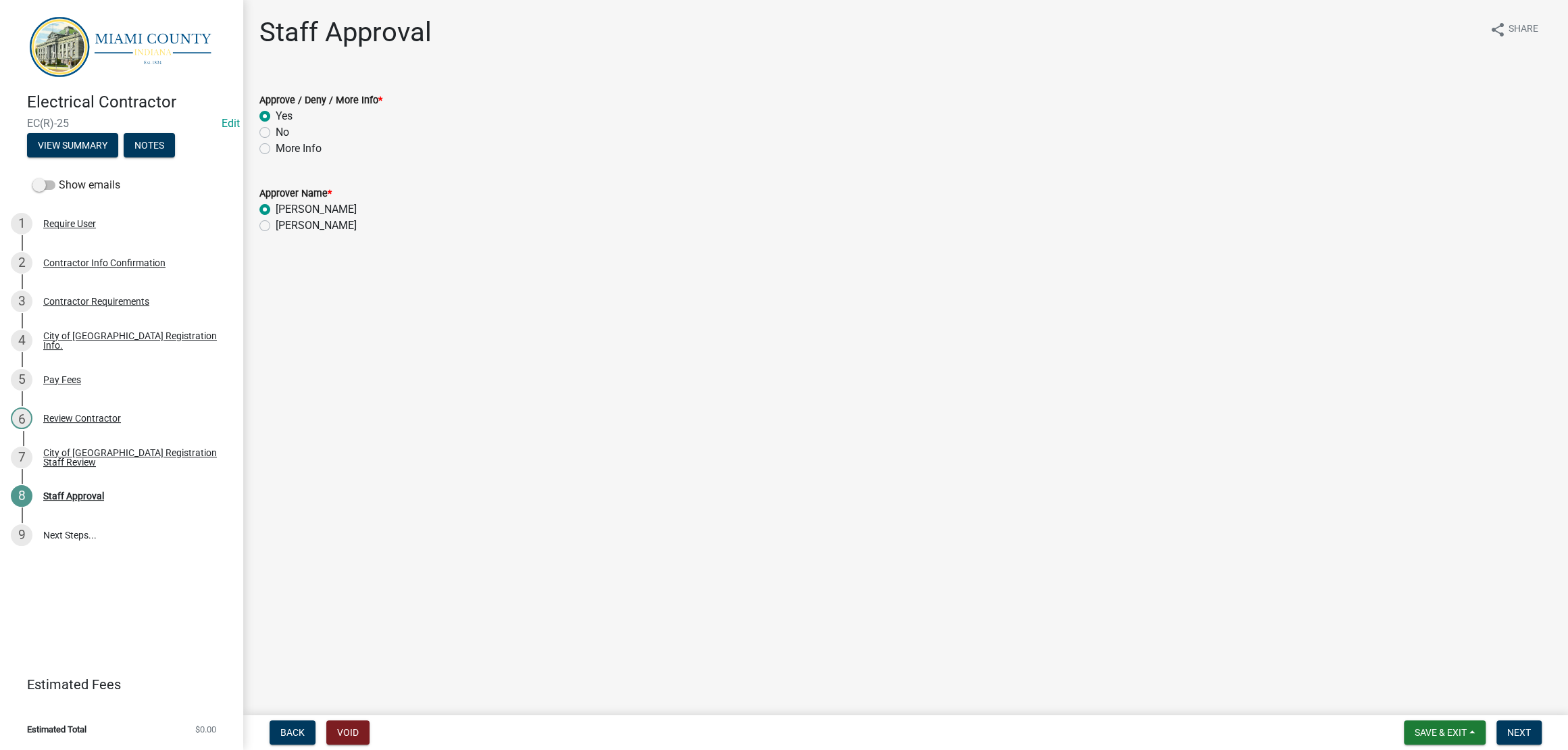
radio input "true"
click at [1524, 724] on button "Next" at bounding box center [1519, 733] width 45 height 24
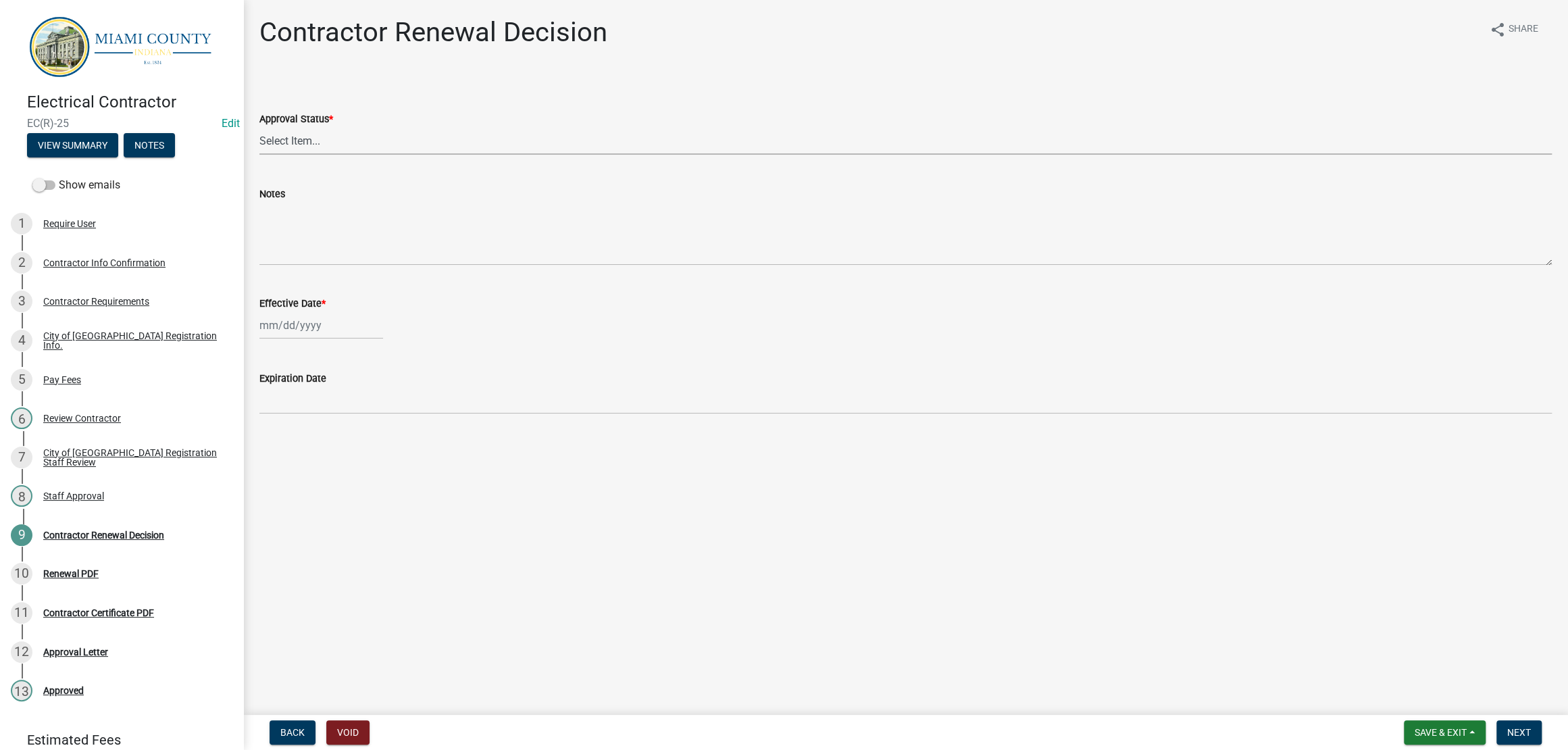
click at [336, 155] on select "Select Item... Approved Denied" at bounding box center [906, 141] width 1293 height 28
click at [263, 155] on select "Select Item... Approved Denied" at bounding box center [906, 141] width 1293 height 28
select select "30db8998-795d-4bbe-8e49-f1ade8865815"
click at [317, 339] on div at bounding box center [322, 325] width 124 height 28
select select "8"
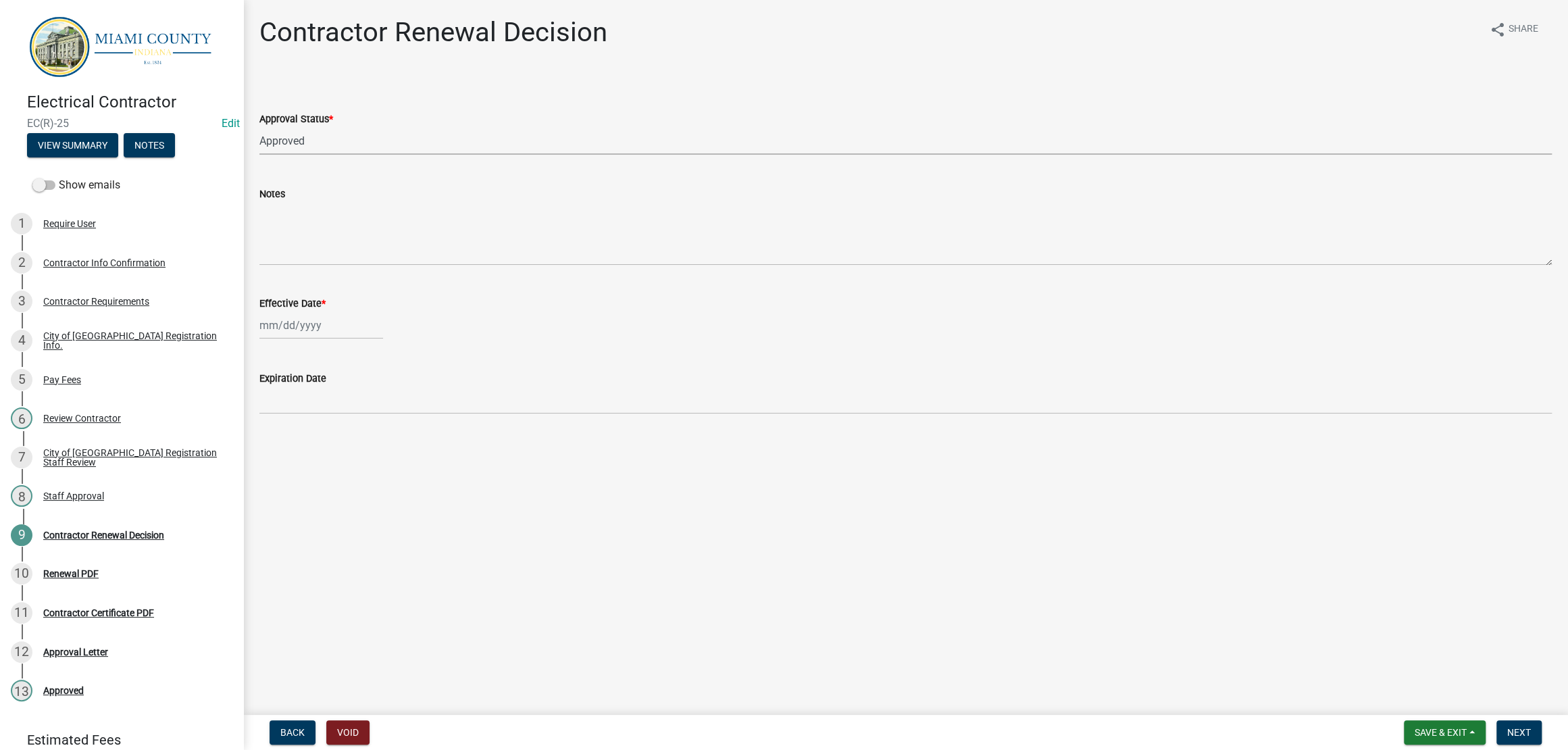
select select "2025"
click at [349, 467] on div "14" at bounding box center [337, 456] width 22 height 22
type input "[DATE]"
click at [784, 614] on main "Contractor Renewal Decision share Share Approval Status * Select Item... Approv…" at bounding box center [906, 355] width 1325 height 710
click at [994, 591] on main "Contractor Renewal Decision share Share Approval Status * Select Item... Approv…" at bounding box center [906, 355] width 1325 height 710
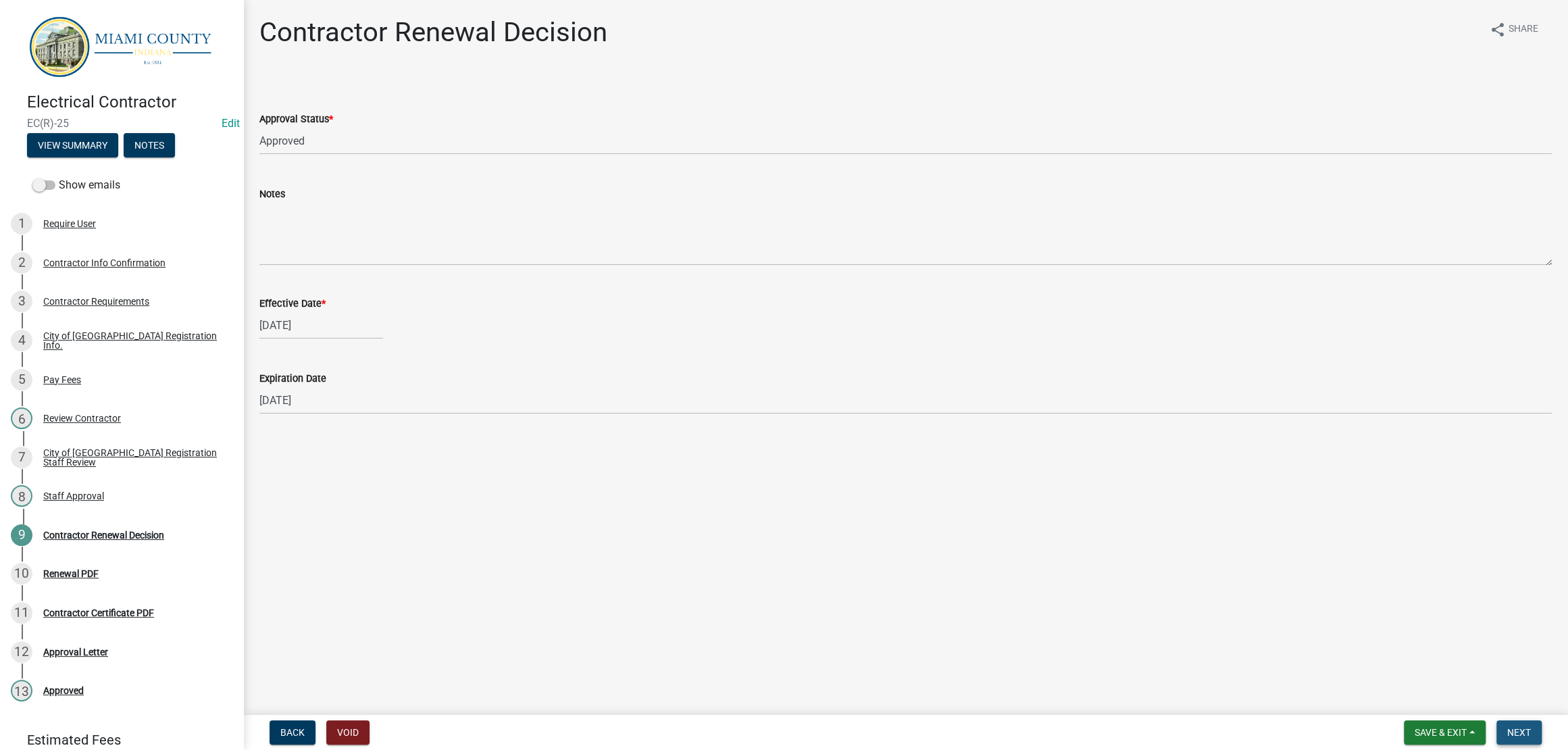
click at [1513, 732] on span "Next" at bounding box center [1518, 733] width 24 height 10
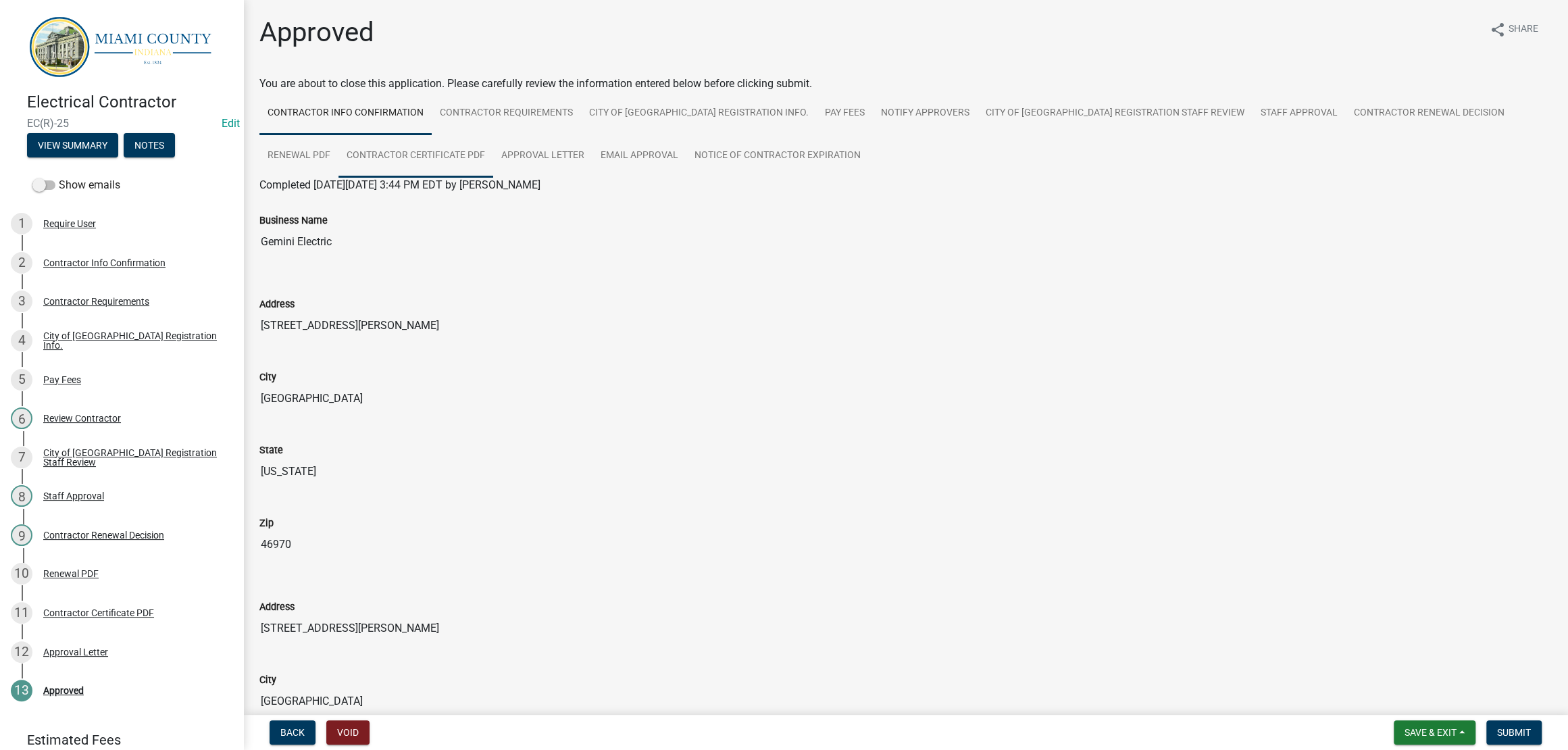
click at [493, 178] on link "Contractor Certificate PDF" at bounding box center [416, 156] width 155 height 44
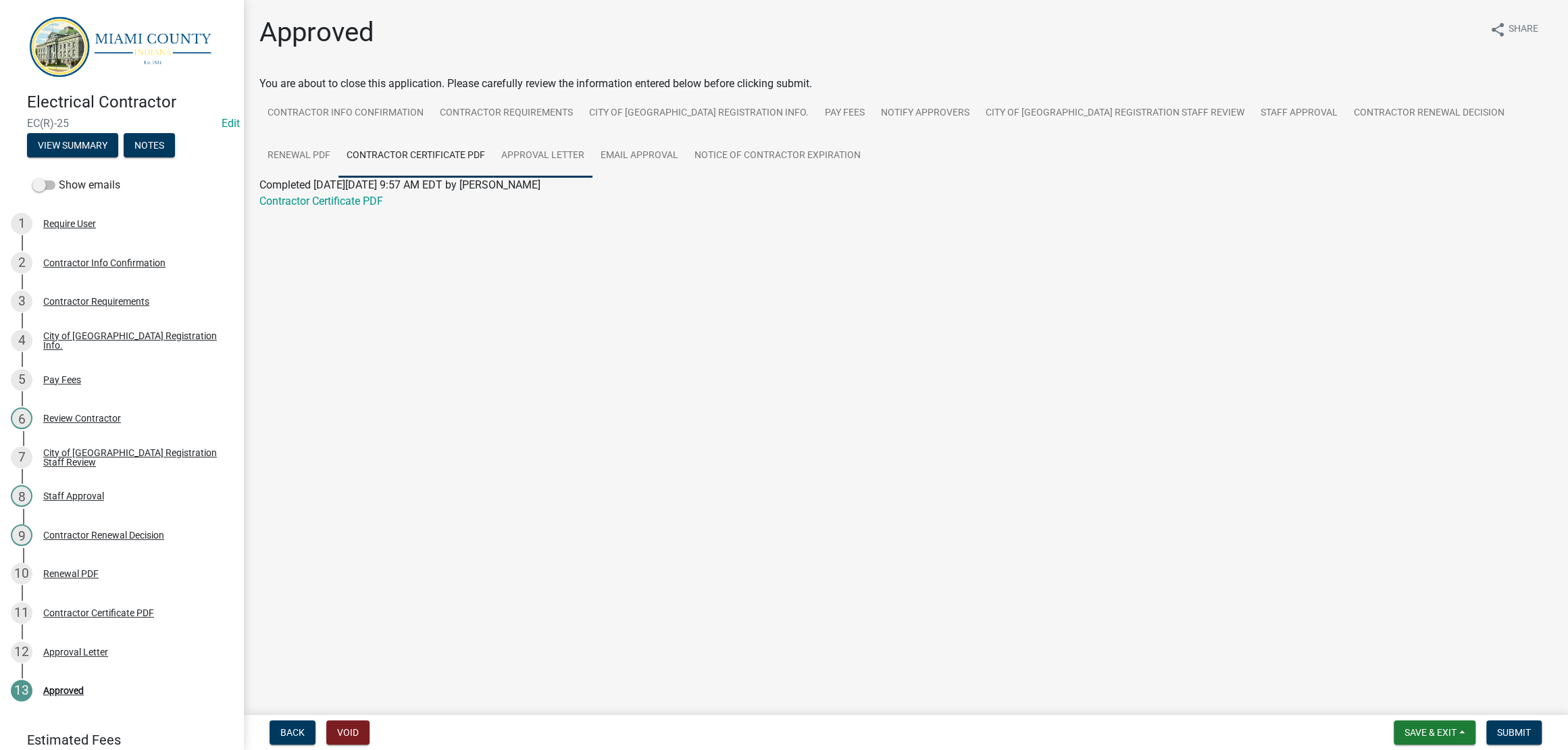
click at [593, 178] on link "Approval Letter" at bounding box center [543, 156] width 99 height 44
click at [1486, 729] on button "Submit" at bounding box center [1514, 733] width 56 height 24
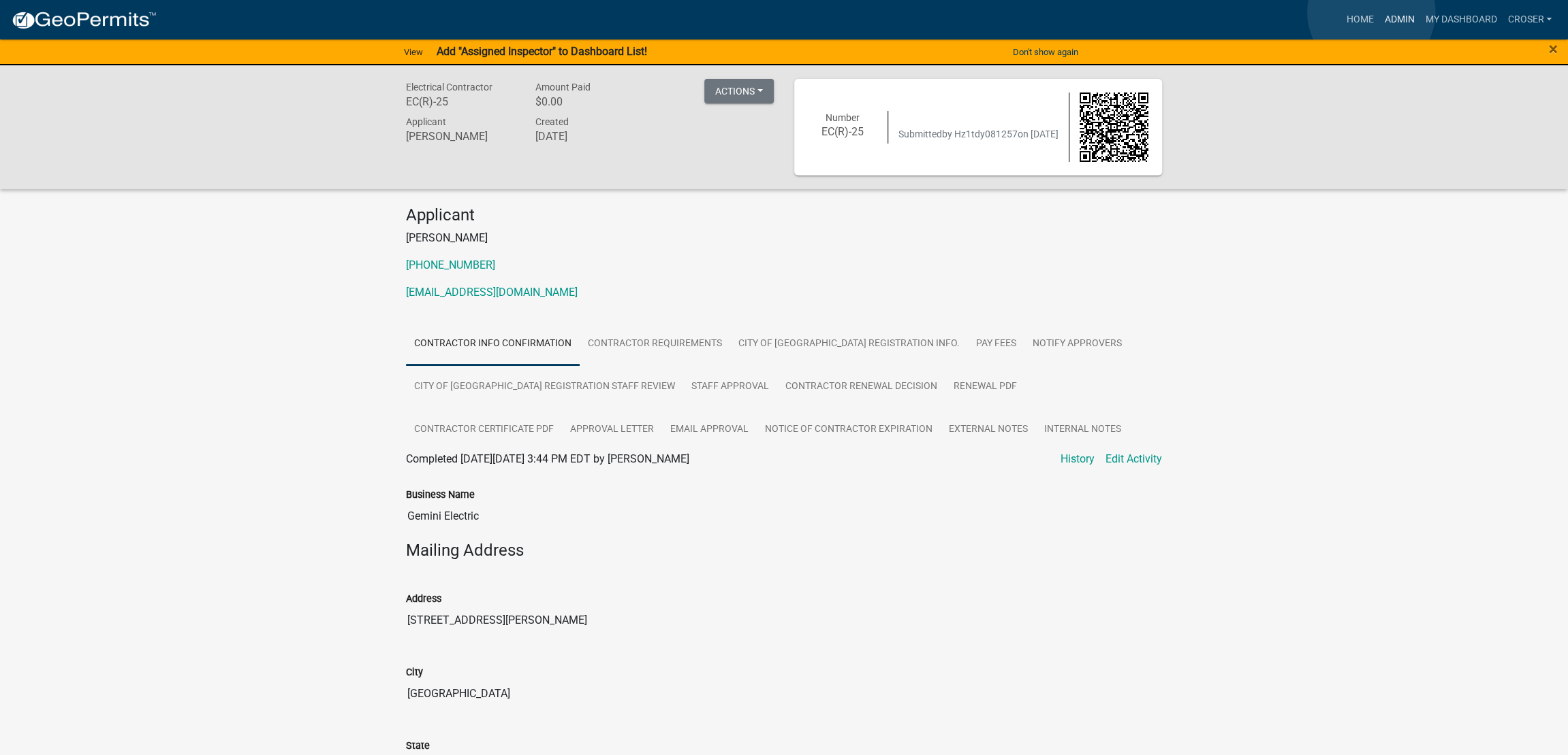
click at [1378, 12] on link "Admin" at bounding box center [1398, 19] width 41 height 25
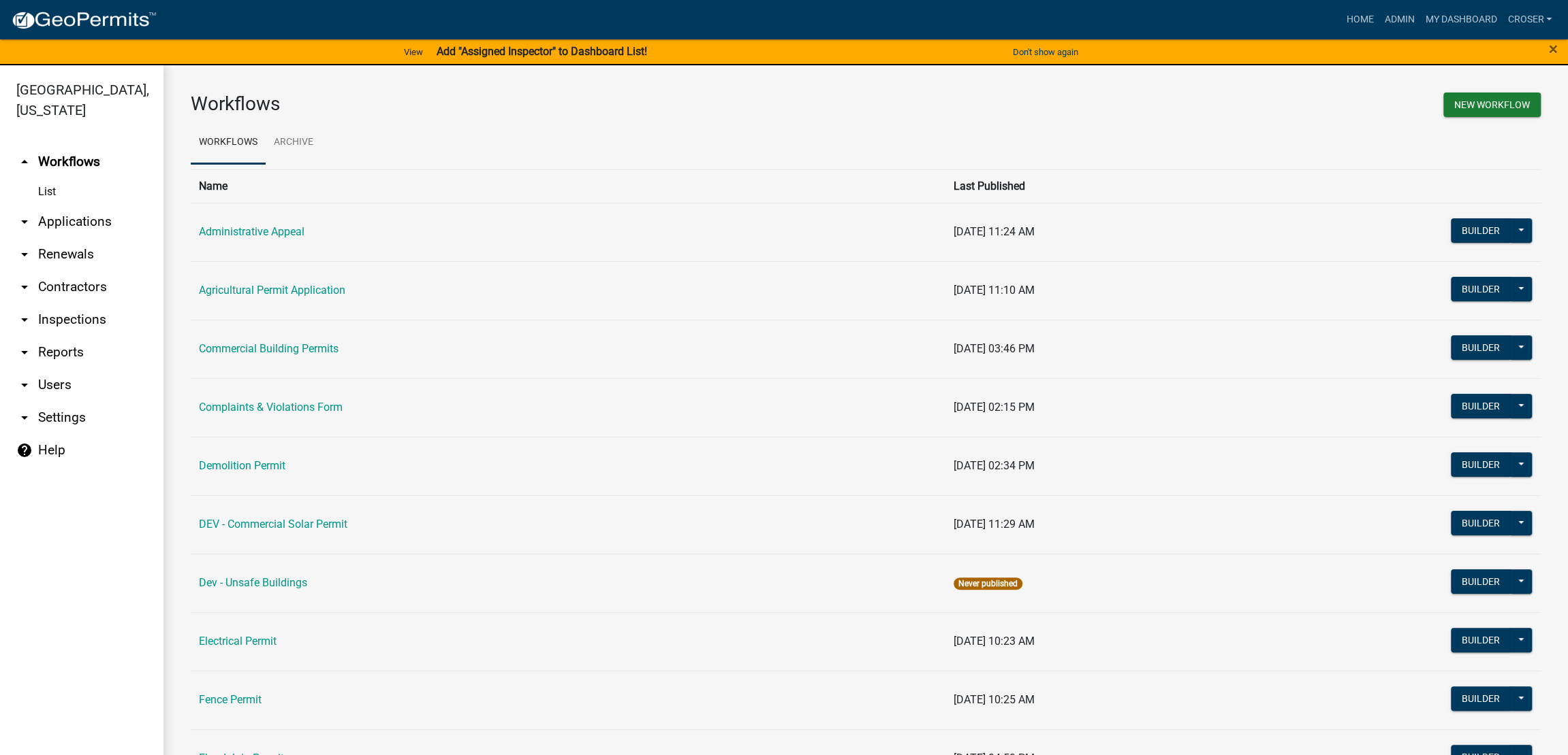
click at [62, 238] on link "arrow_drop_down Applications" at bounding box center [82, 221] width 163 height 32
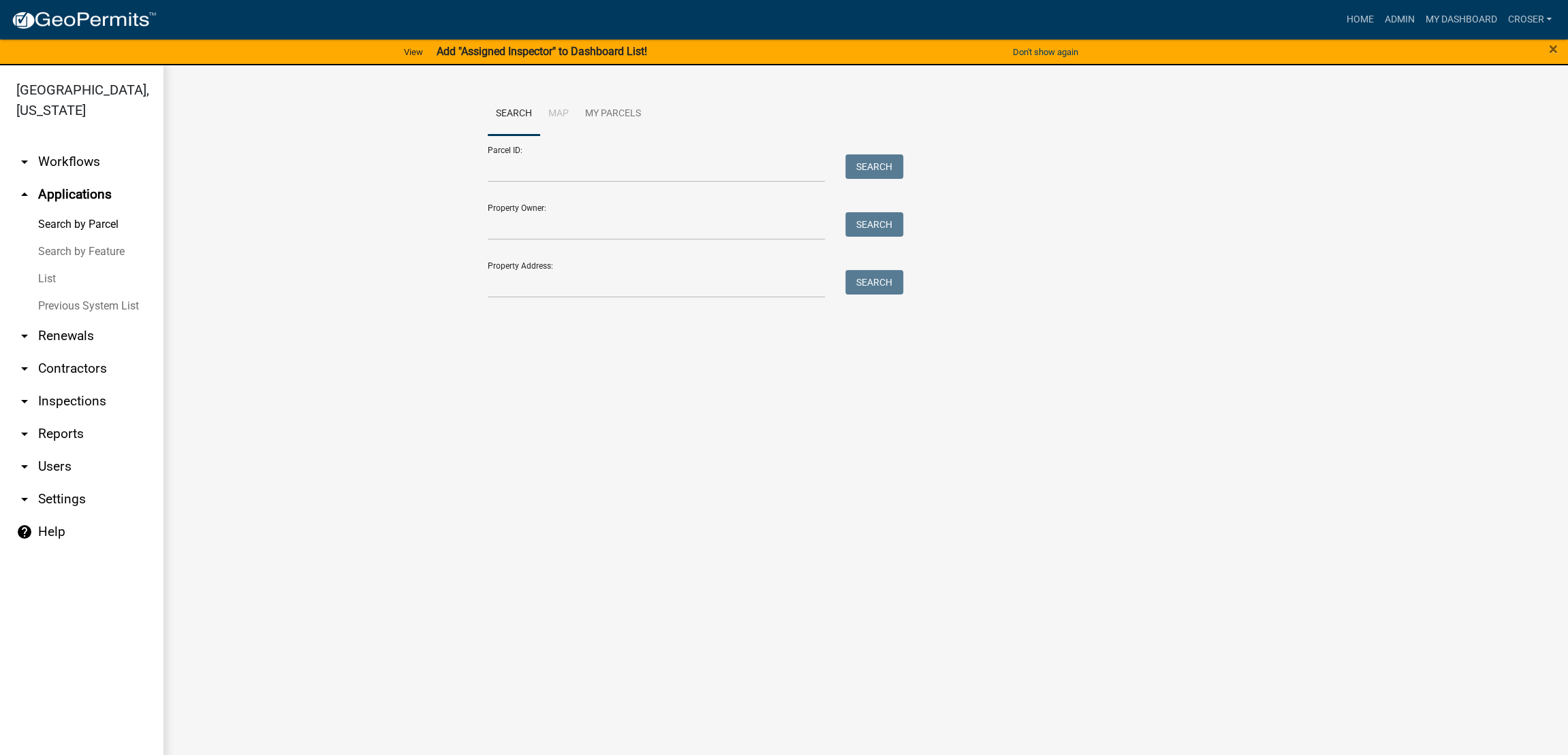
click at [69, 292] on link "List" at bounding box center [82, 278] width 163 height 27
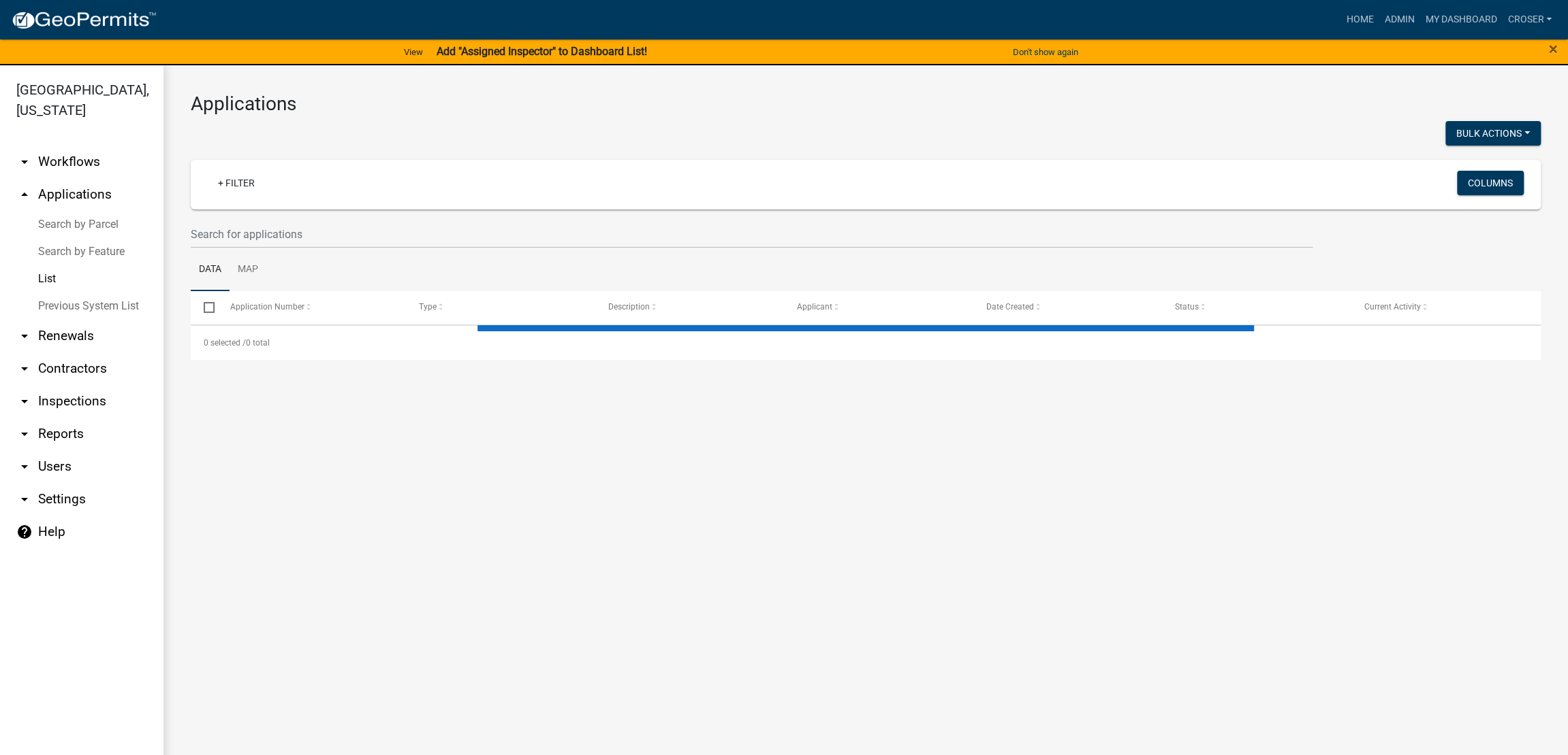
select select "3: 100"
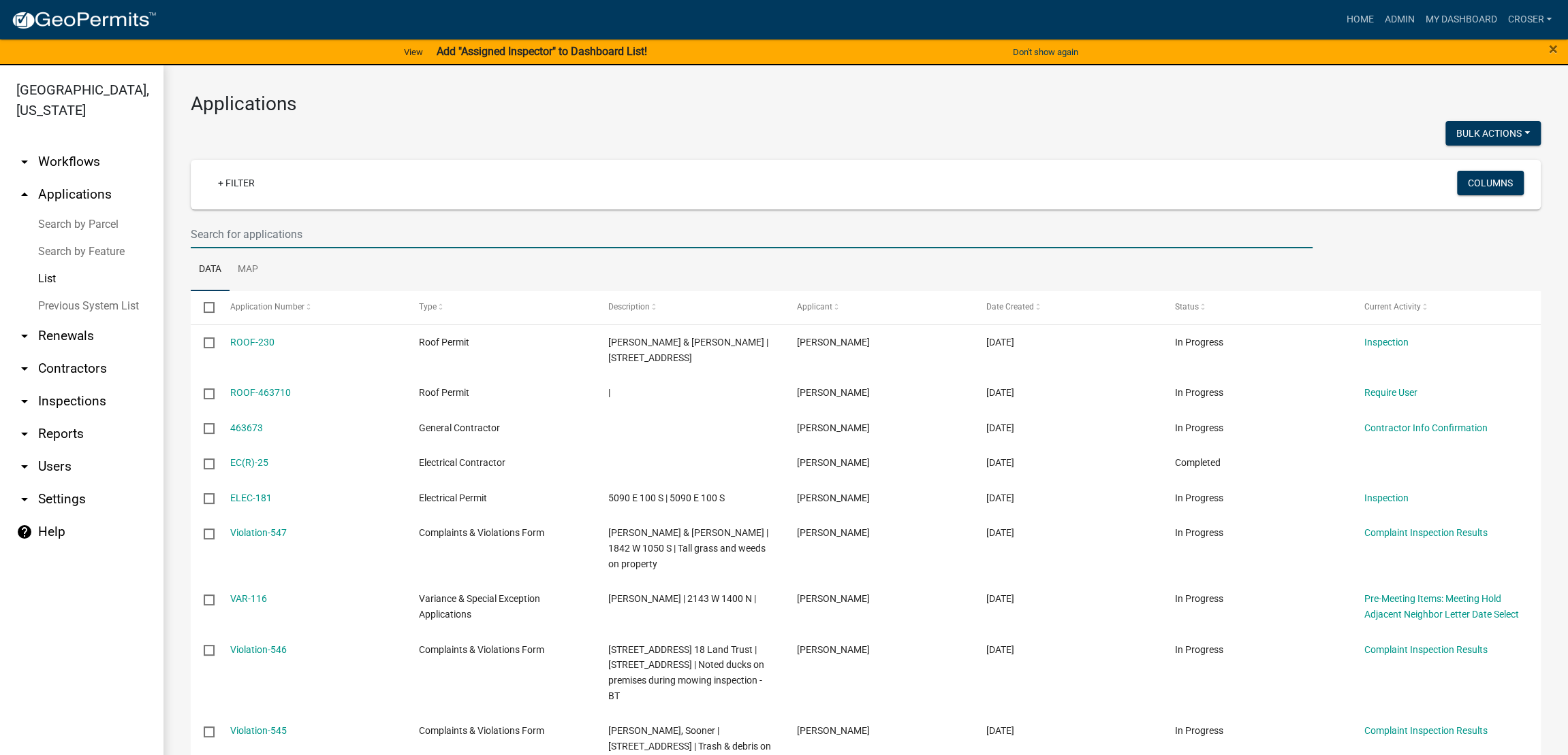
click at [278, 248] on input "text" at bounding box center [751, 234] width 1122 height 28
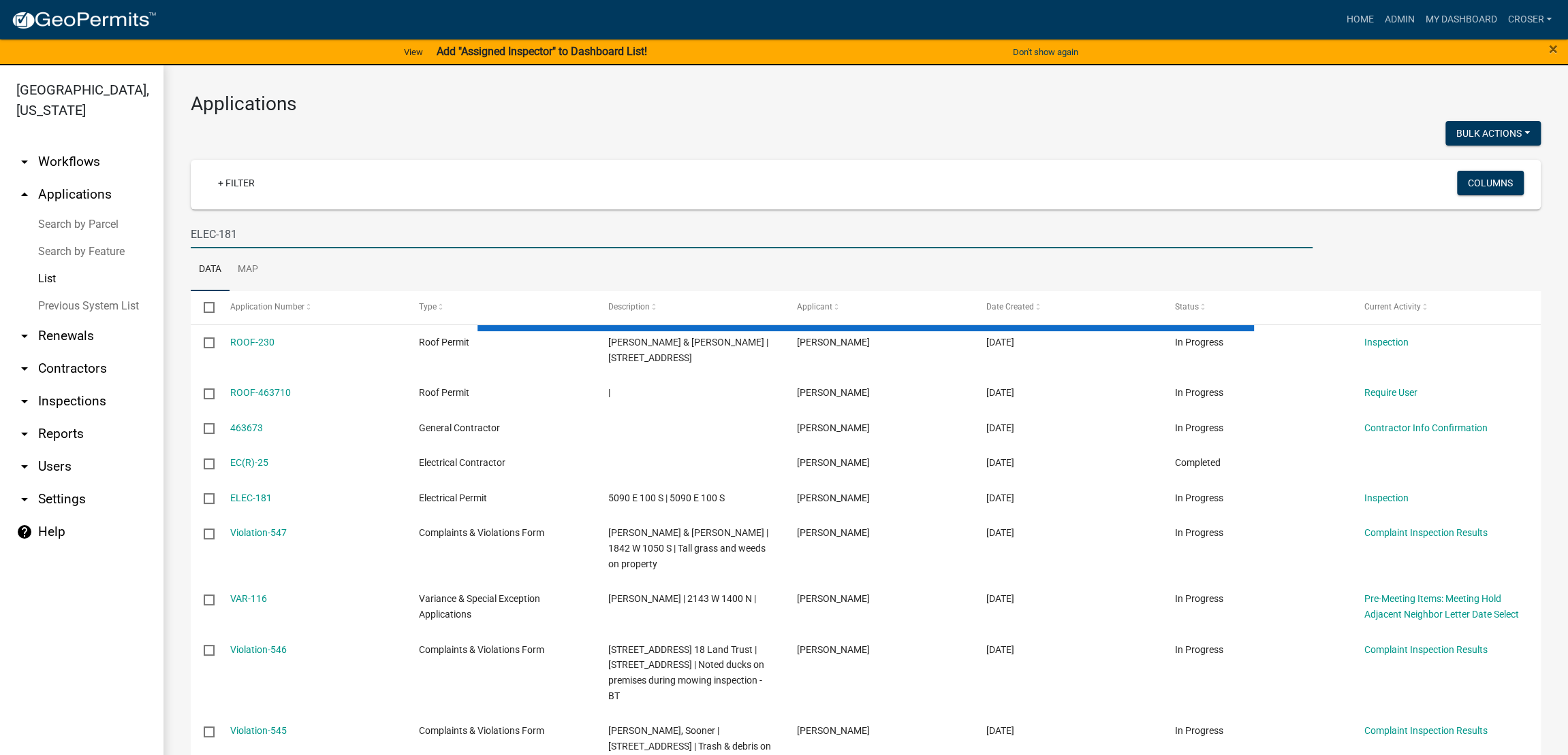
type input "ELEC-181"
click at [514, 149] on div at bounding box center [523, 135] width 685 height 28
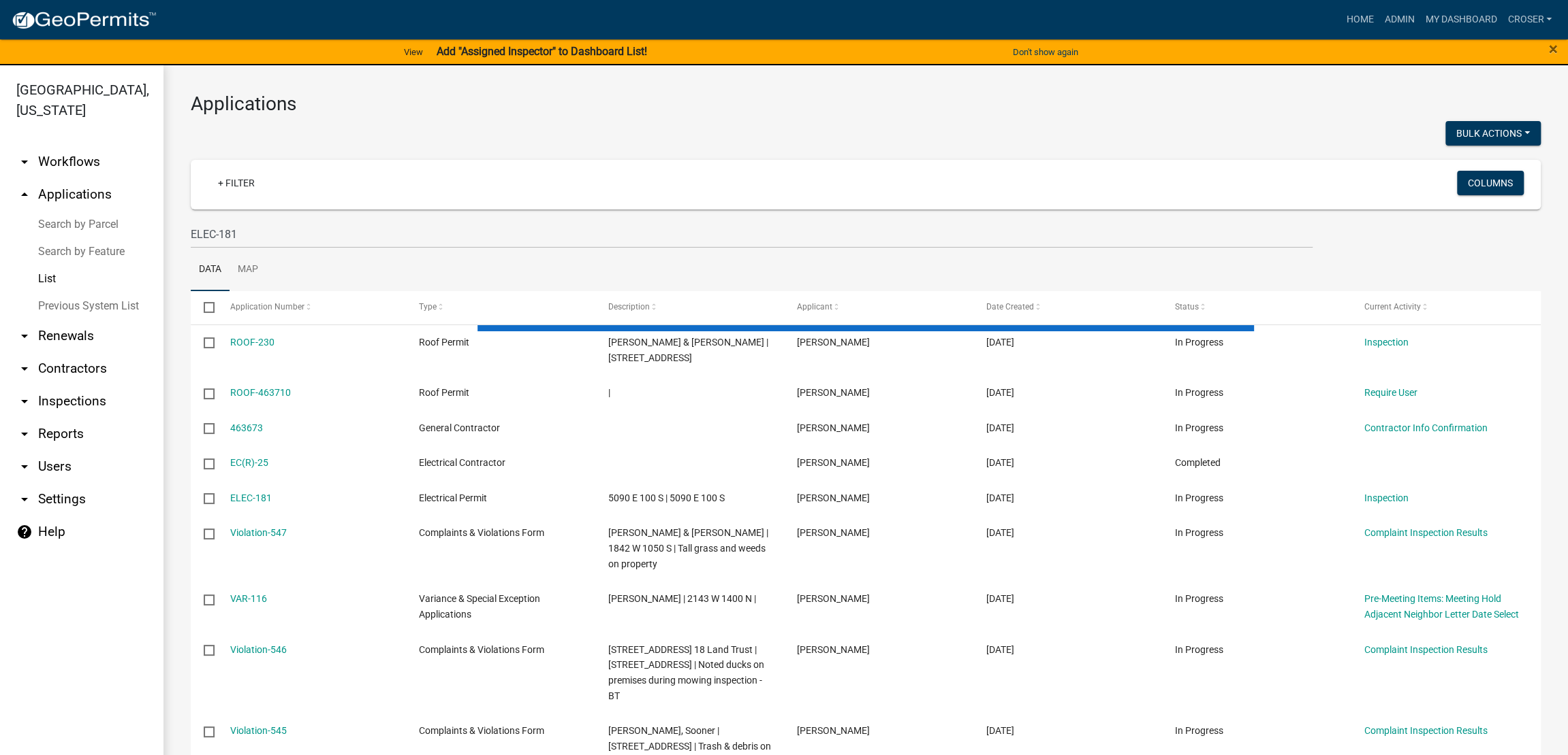
click at [514, 149] on div at bounding box center [523, 135] width 685 height 28
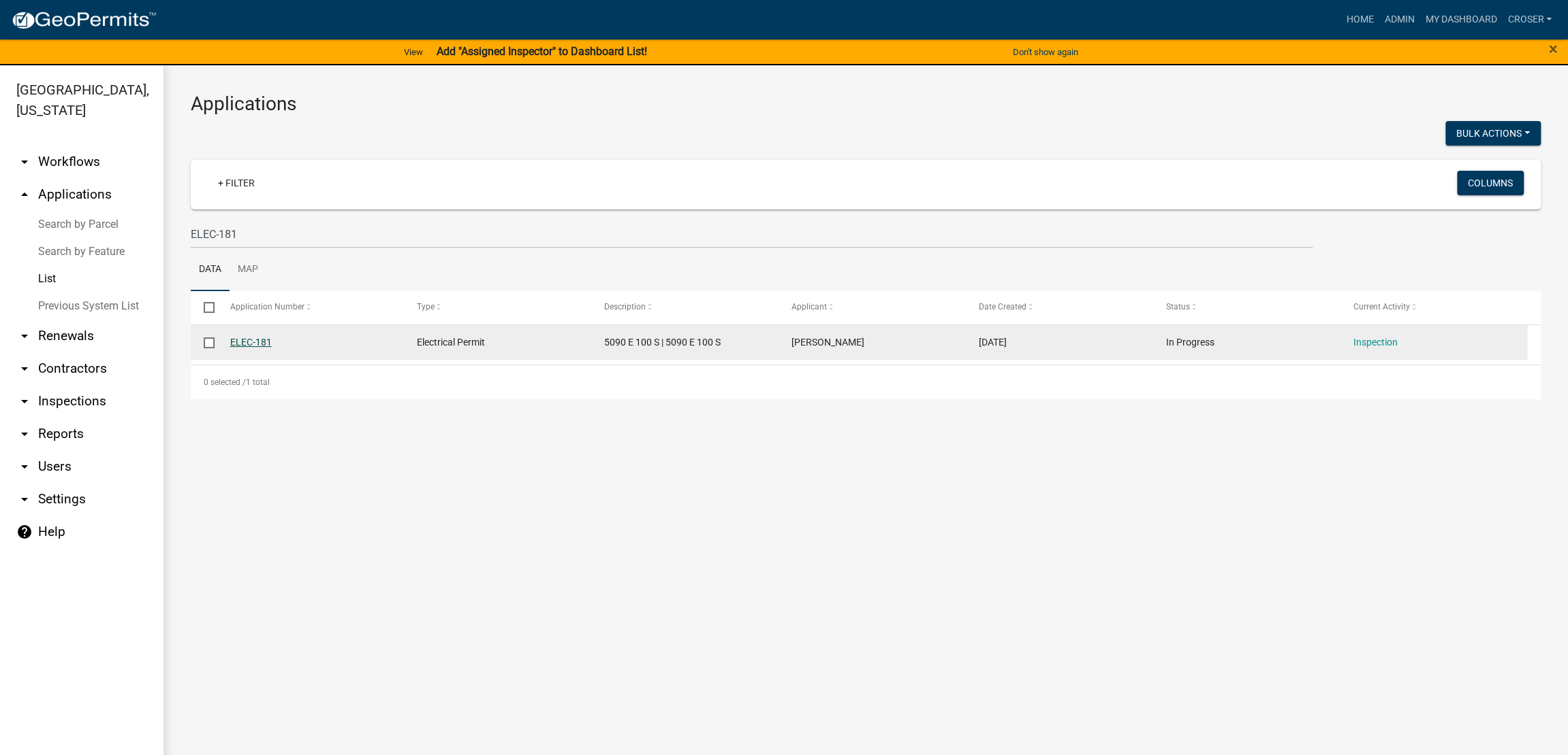
click at [267, 348] on link "ELEC-181" at bounding box center [250, 342] width 41 height 11
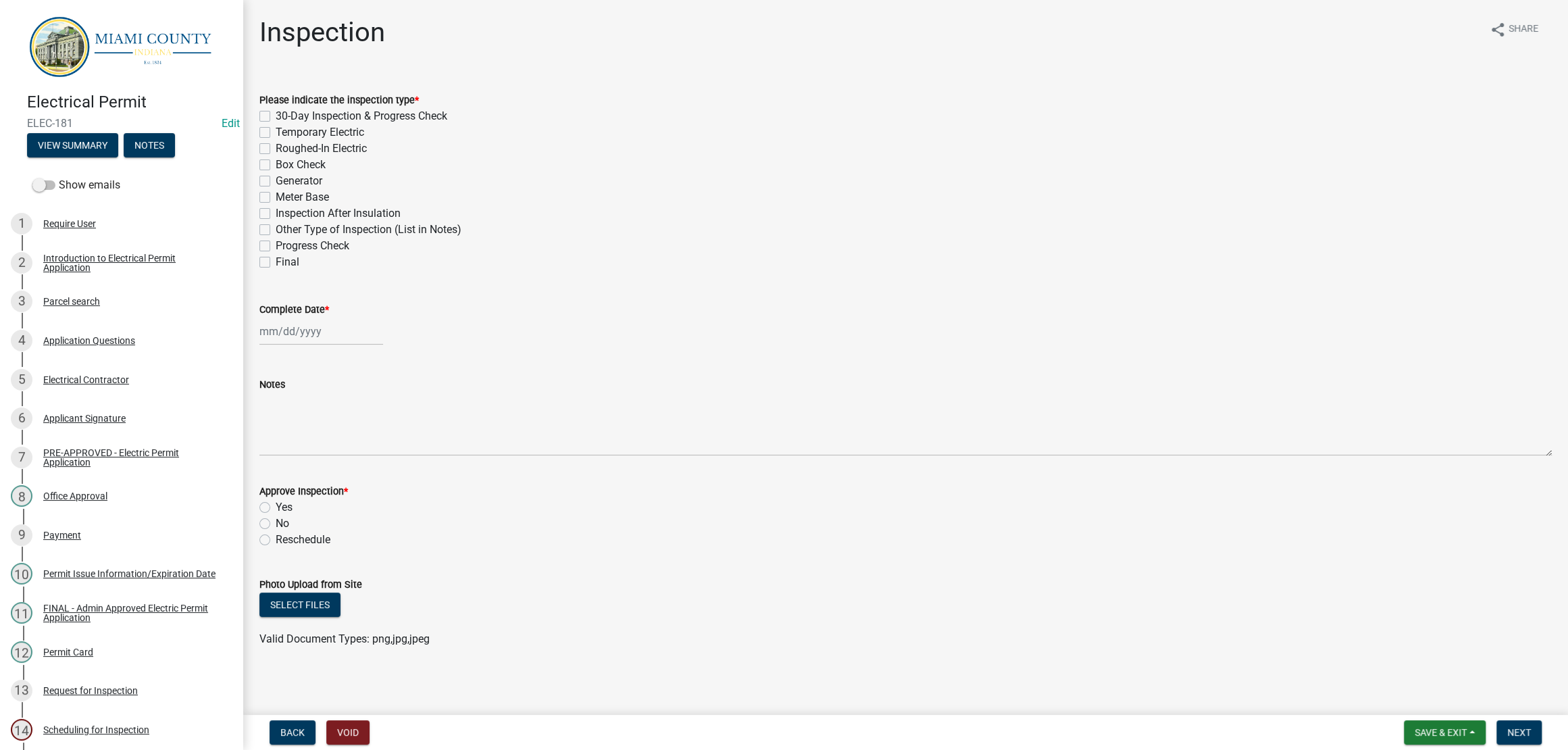
click at [121, 385] on div "Electrical Contractor" at bounding box center [86, 379] width 85 height 10
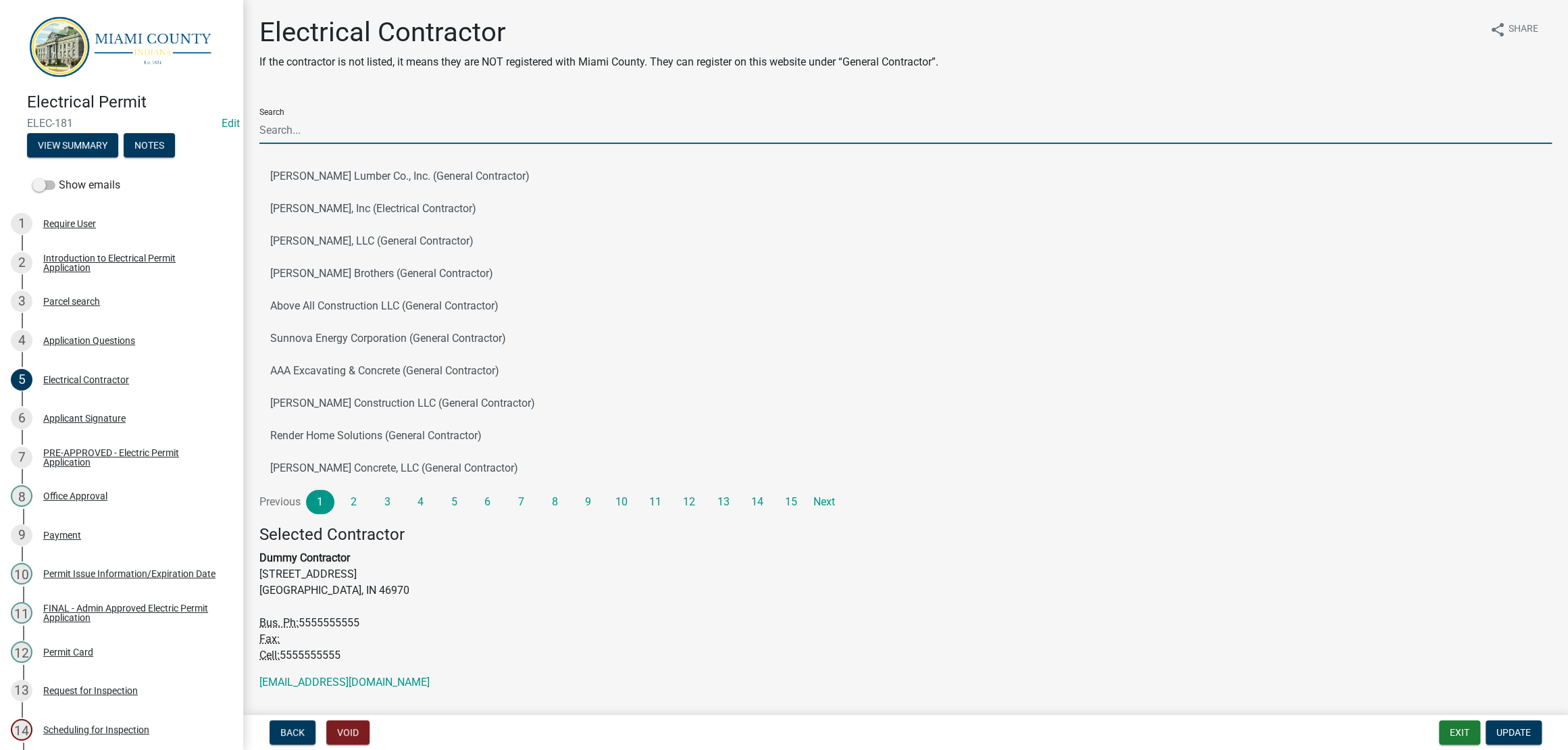
click at [380, 144] on input "Search" at bounding box center [906, 130] width 1293 height 28
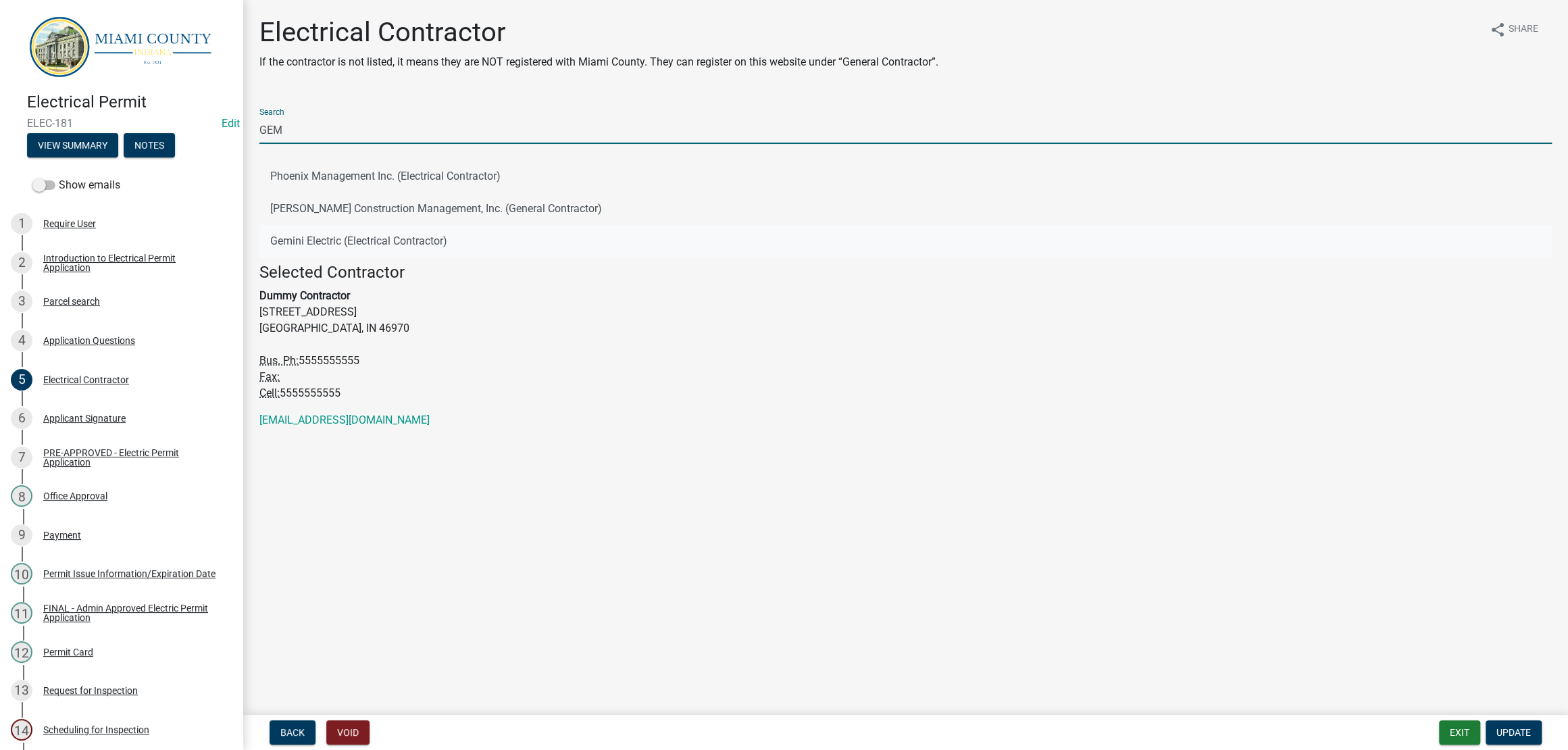
type input "GEM"
click at [390, 257] on button "Gemini Electric (Electrical Contractor)" at bounding box center [906, 241] width 1293 height 32
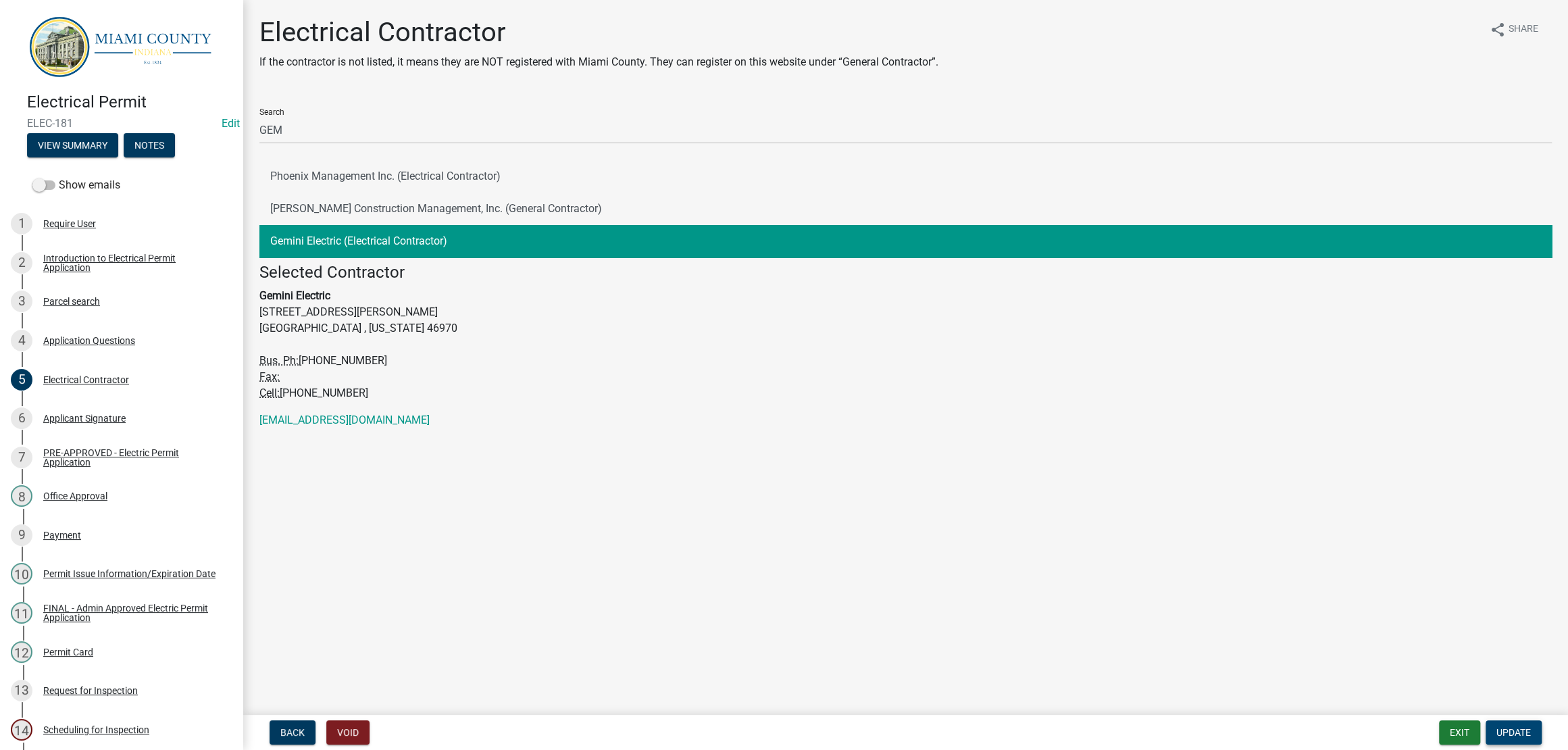
click at [1520, 733] on span "Update" at bounding box center [1514, 733] width 35 height 10
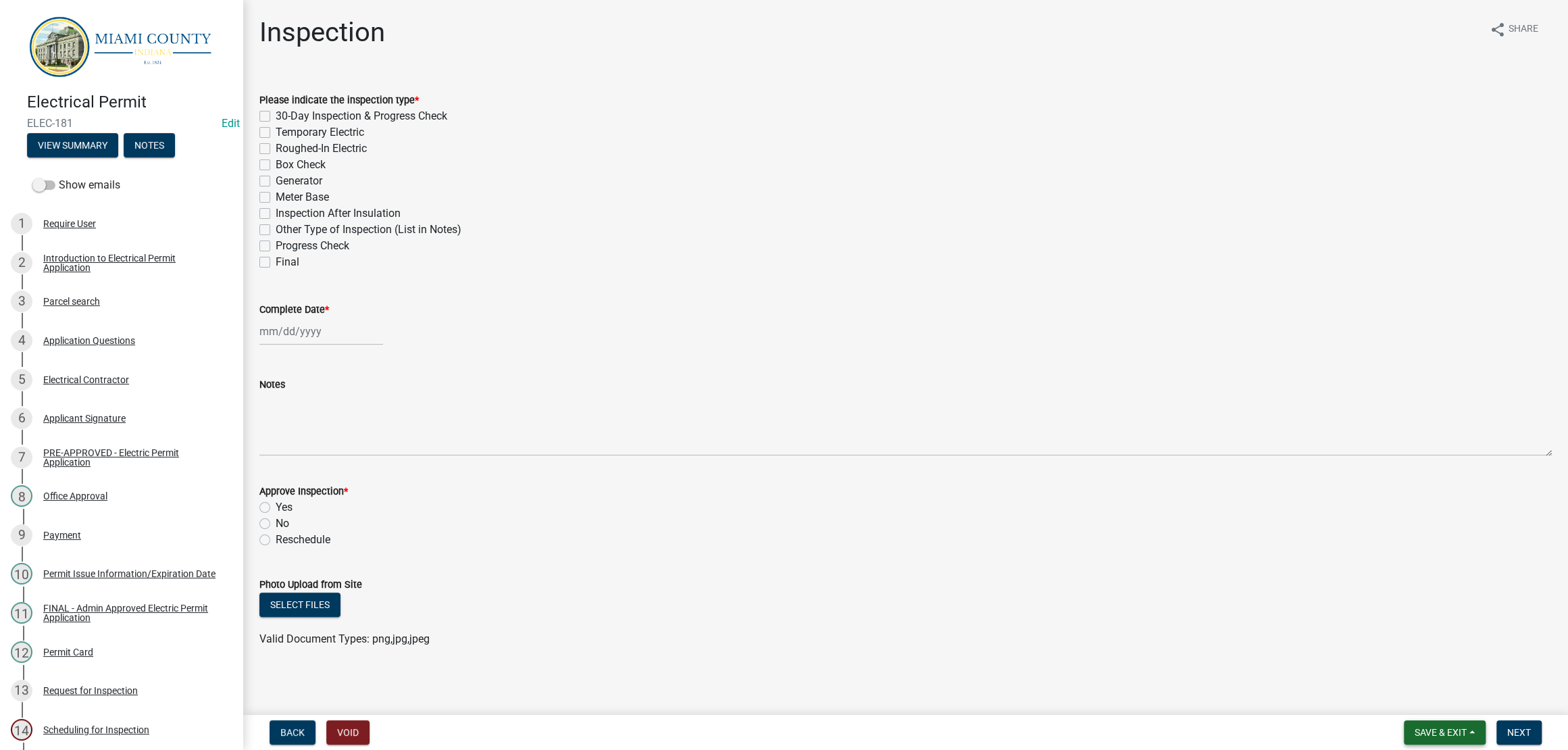
click at [1426, 727] on span "Save & Exit" at bounding box center [1441, 733] width 52 height 10
click at [1416, 691] on button "Save & Exit" at bounding box center [1432, 691] width 108 height 32
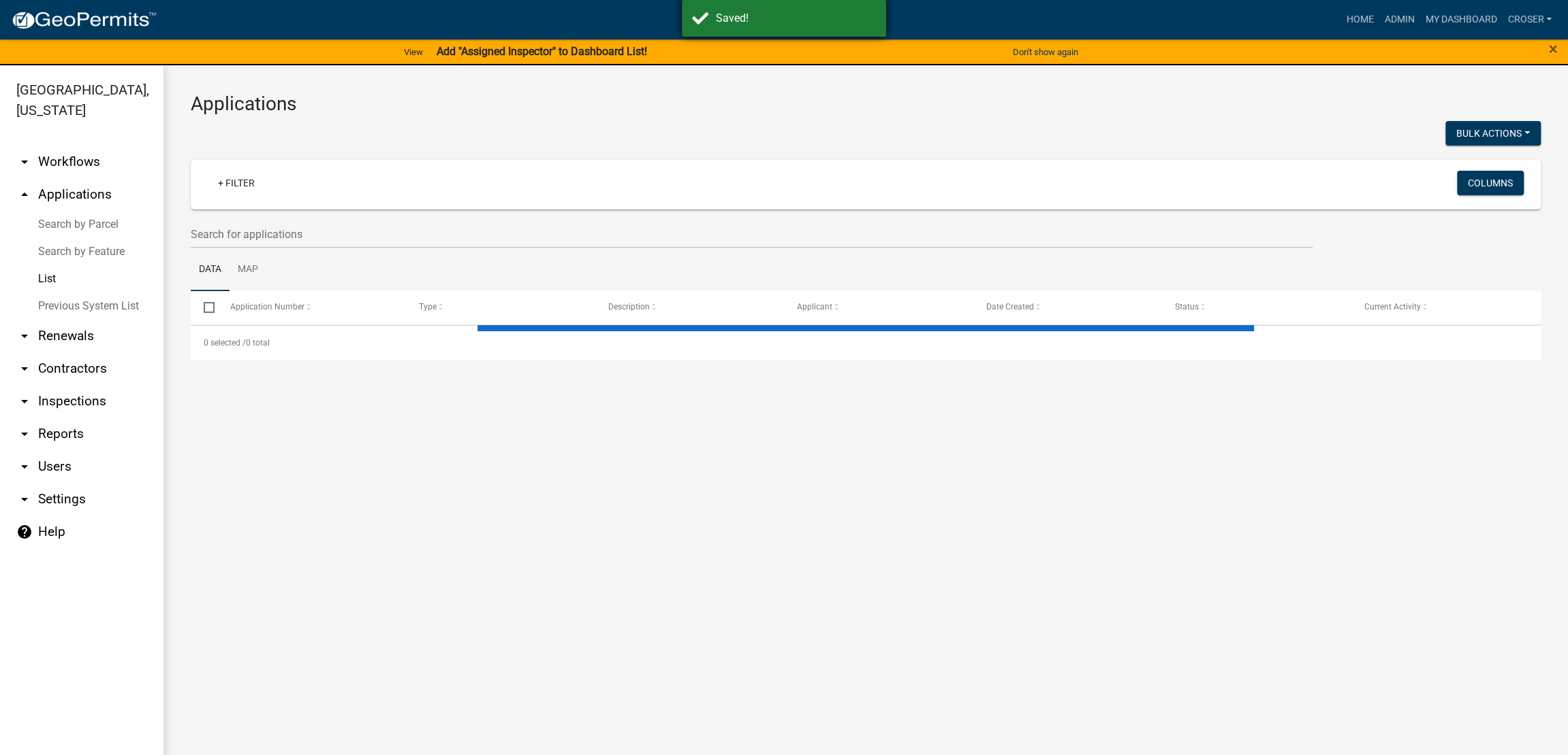
select select "3: 100"
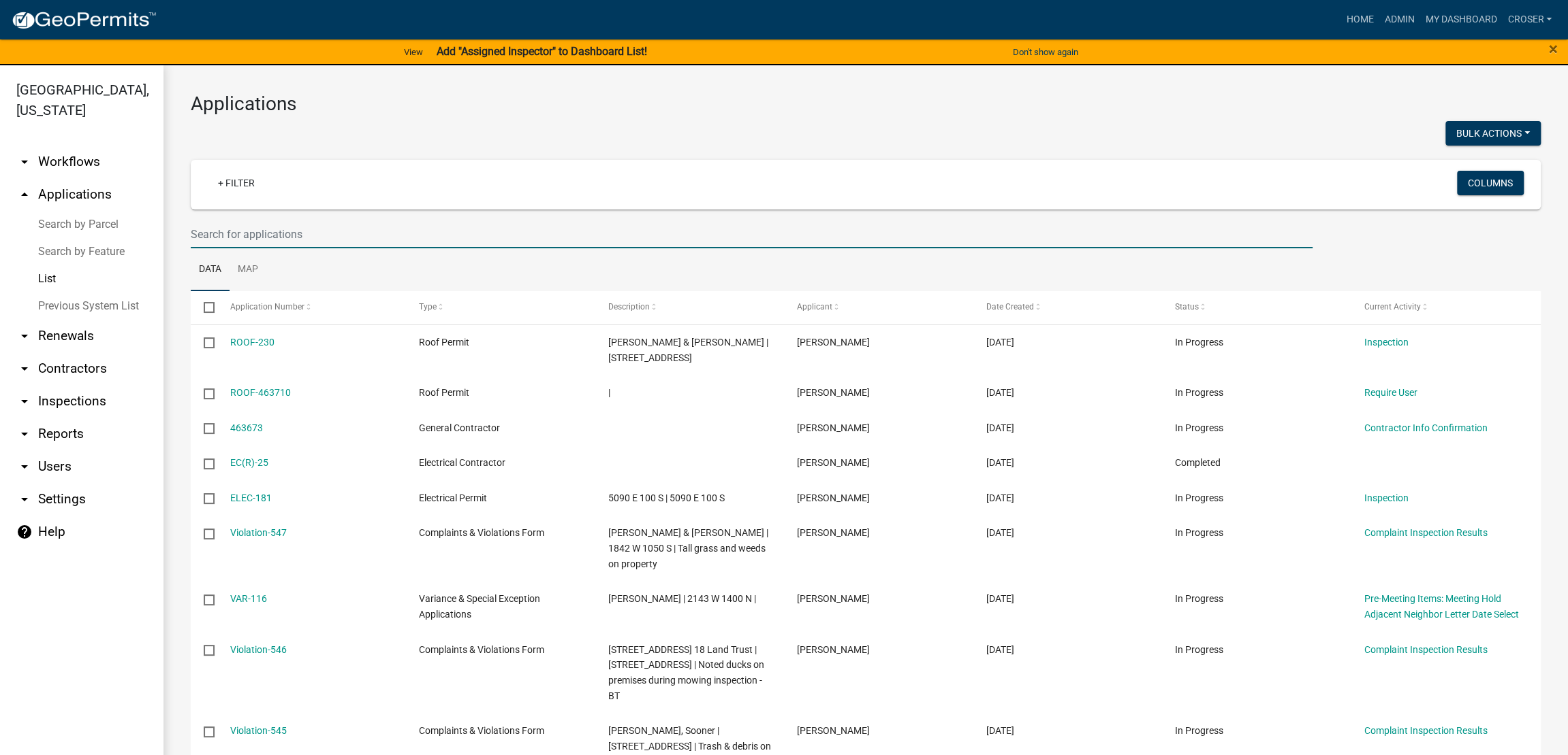
click at [286, 248] on input "text" at bounding box center [751, 234] width 1122 height 28
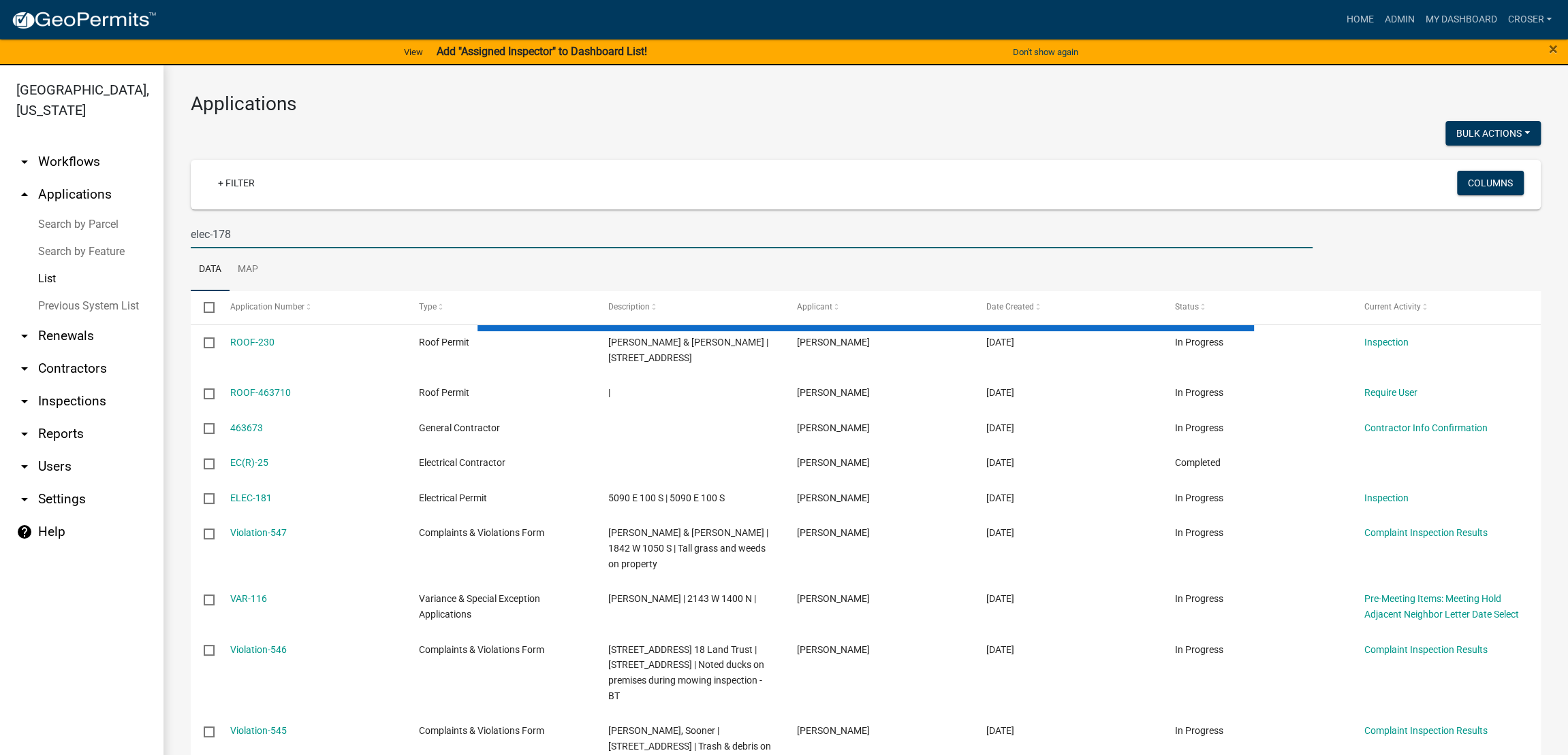
type input "elec-178"
click at [576, 149] on div at bounding box center [523, 135] width 685 height 28
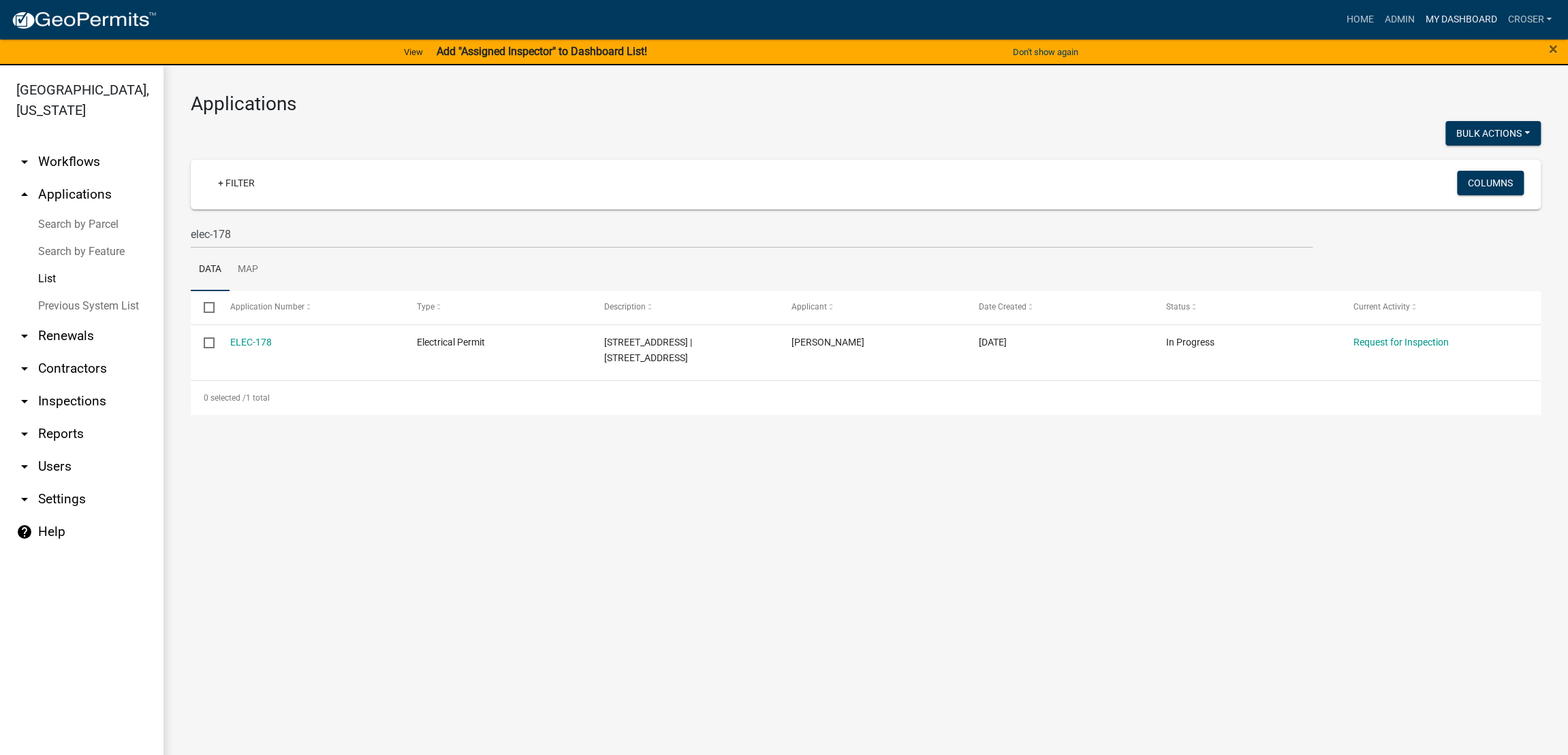
click at [1427, 24] on link "My Dashboard" at bounding box center [1461, 19] width 83 height 25
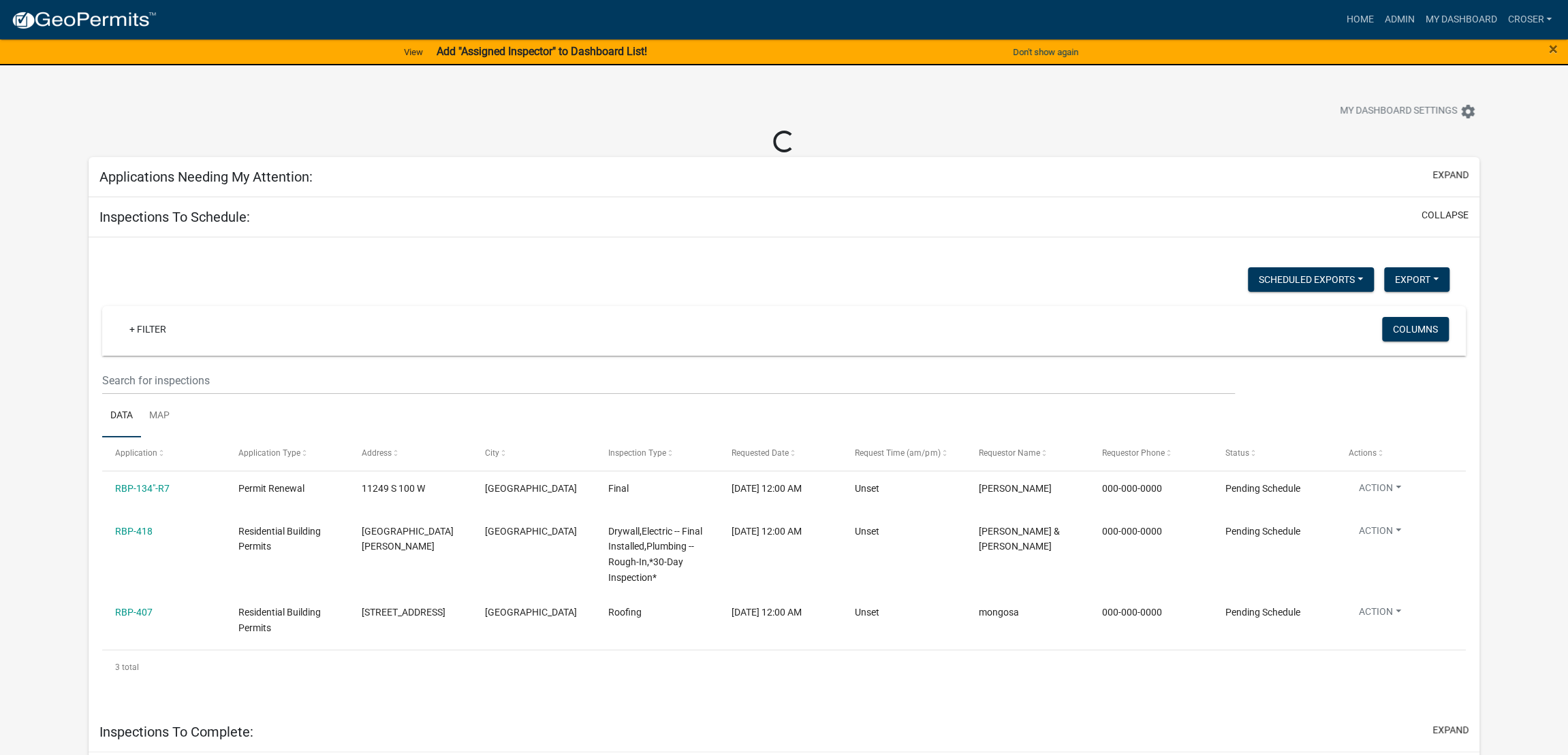
select select "3: 100"
